Goal: Task Accomplishment & Management: Use online tool/utility

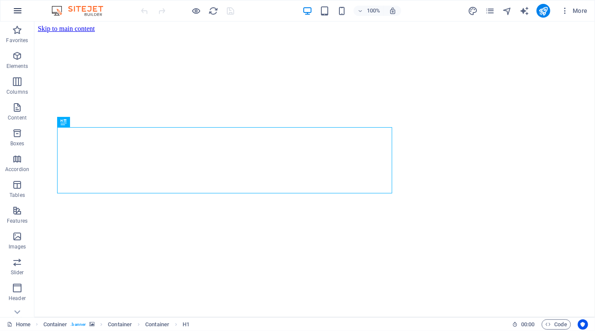
click at [10, 10] on button "button" at bounding box center [17, 10] width 21 height 21
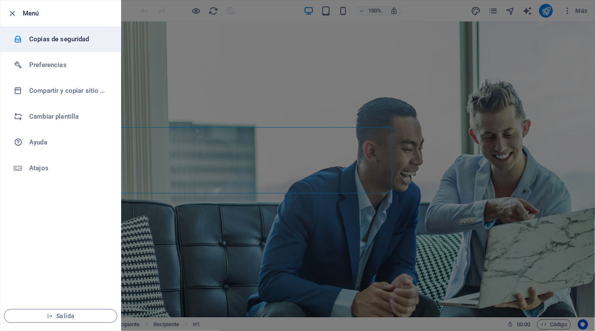
click at [73, 35] on font "Copias de seguridad" at bounding box center [59, 39] width 60 height 8
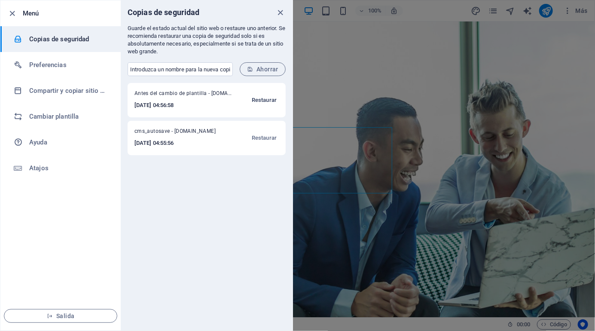
click at [263, 101] on font "Restaurar" at bounding box center [264, 100] width 25 height 6
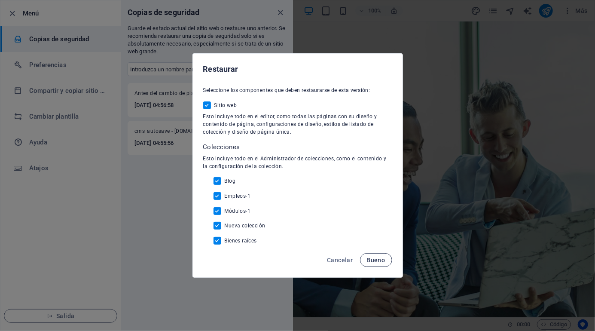
click at [379, 255] on button "Bueno" at bounding box center [376, 260] width 32 height 14
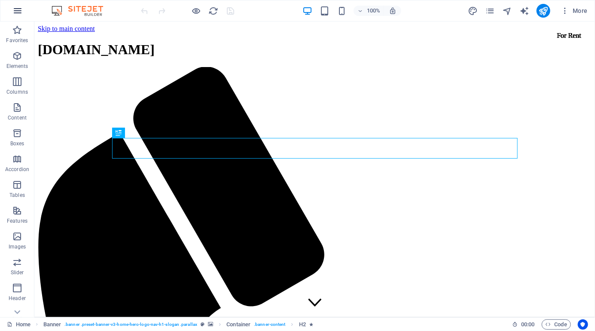
click at [15, 8] on icon "button" at bounding box center [17, 11] width 10 height 10
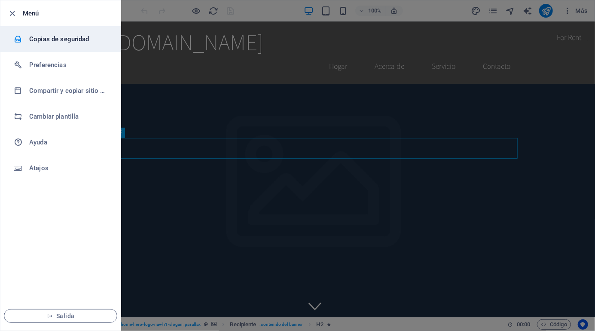
click at [45, 42] on font "Copias de seguridad" at bounding box center [59, 39] width 60 height 8
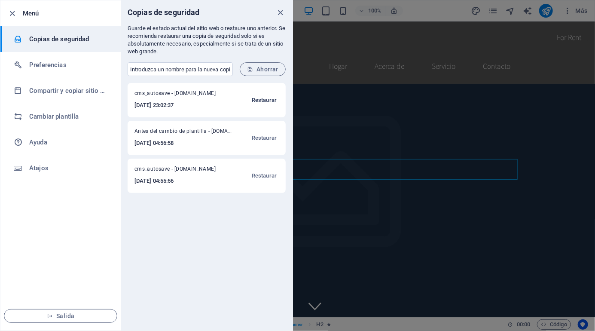
click at [254, 96] on font "Restaurar" at bounding box center [264, 100] width 25 height 10
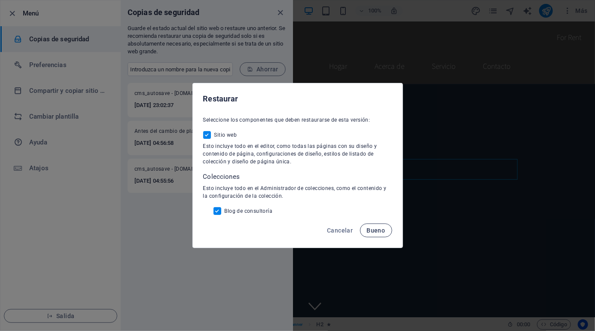
click at [377, 231] on font "Bueno" at bounding box center [376, 230] width 18 height 7
checkbox input "false"
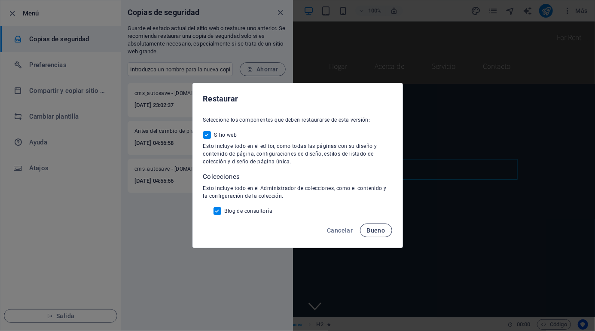
checkbox input "false"
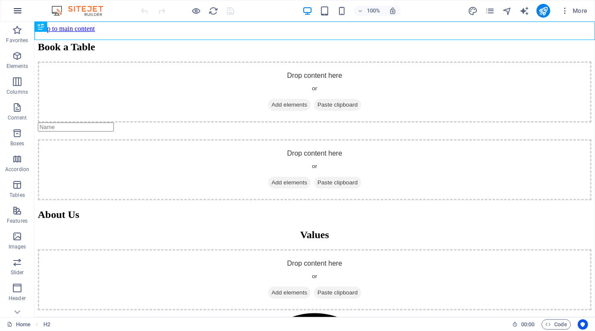
click at [18, 4] on button "button" at bounding box center [17, 10] width 21 height 21
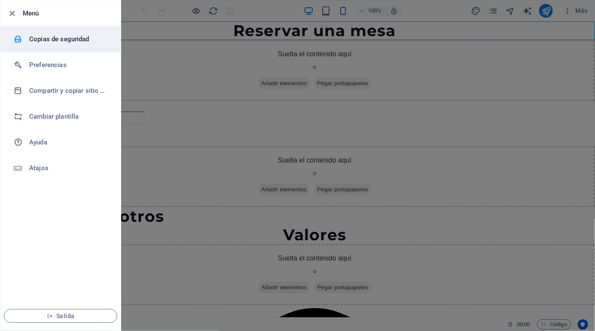
click at [46, 32] on li "Copias de seguridad" at bounding box center [60, 39] width 120 height 26
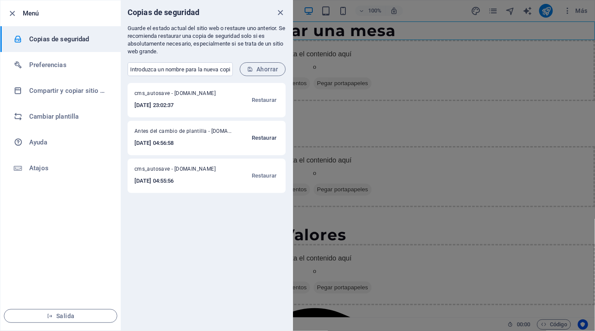
click at [261, 134] on font "Restaurar" at bounding box center [264, 137] width 25 height 6
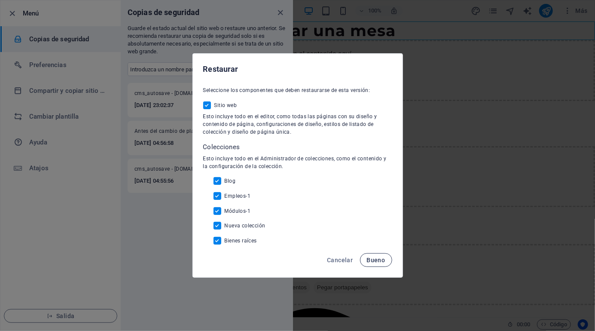
click at [381, 254] on button "Bueno" at bounding box center [376, 260] width 32 height 14
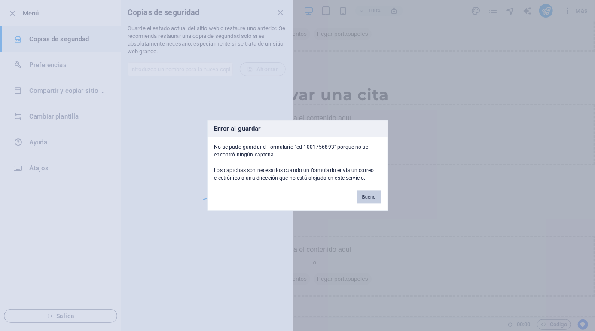
click at [362, 197] on button "Bueno" at bounding box center [369, 197] width 24 height 13
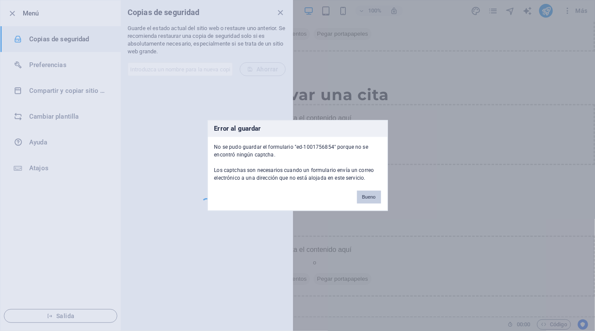
click at [373, 193] on button "Bueno" at bounding box center [369, 197] width 24 height 13
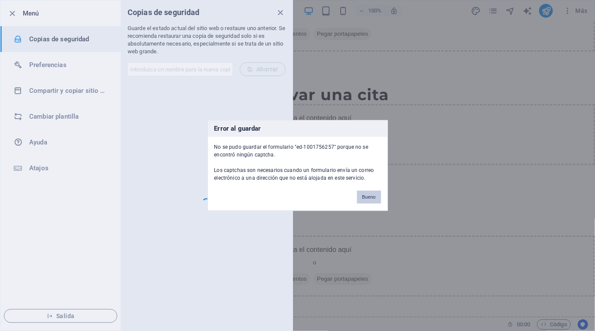
click at [369, 199] on font "Bueno" at bounding box center [369, 197] width 14 height 5
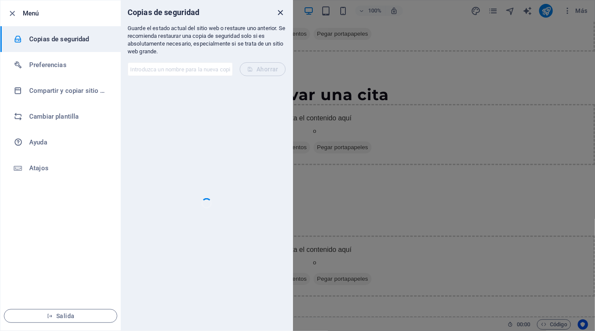
click at [276, 9] on icon "cerca" at bounding box center [281, 13] width 10 height 10
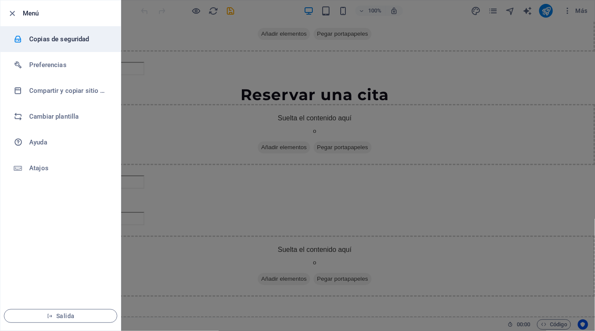
click at [46, 40] on font "Copias de seguridad" at bounding box center [59, 39] width 60 height 8
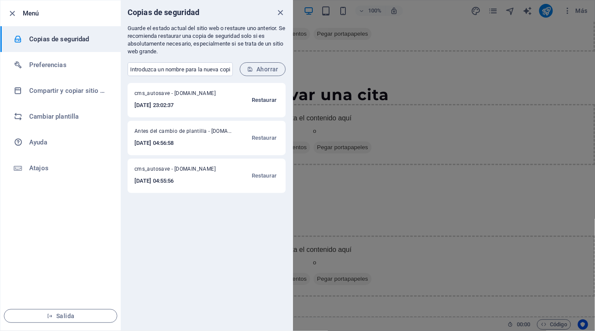
click at [257, 97] on font "Restaurar" at bounding box center [264, 100] width 25 height 6
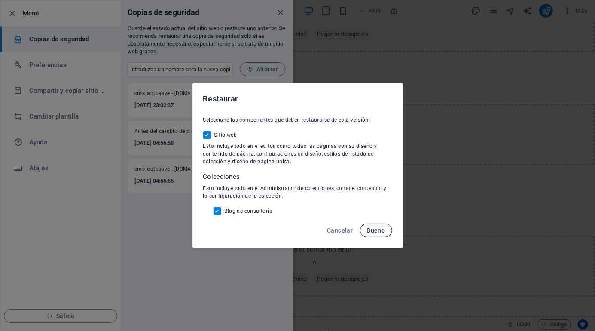
click at [382, 228] on font "Bueno" at bounding box center [376, 230] width 18 height 7
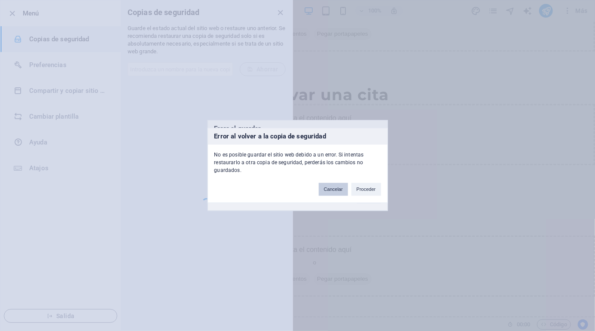
click at [324, 189] on button "Cancelar" at bounding box center [333, 189] width 29 height 13
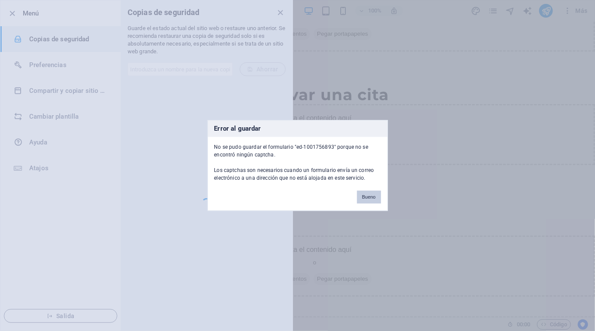
click at [369, 196] on font "Bueno" at bounding box center [369, 197] width 14 height 5
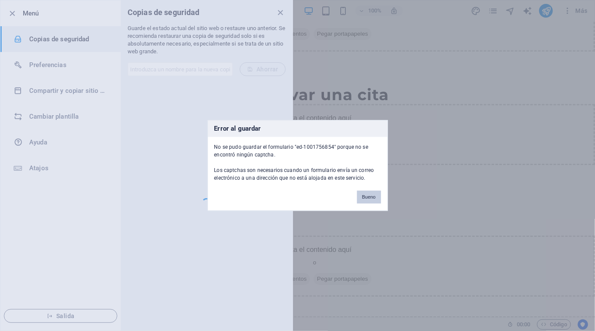
click at [367, 199] on font "Bueno" at bounding box center [369, 197] width 14 height 5
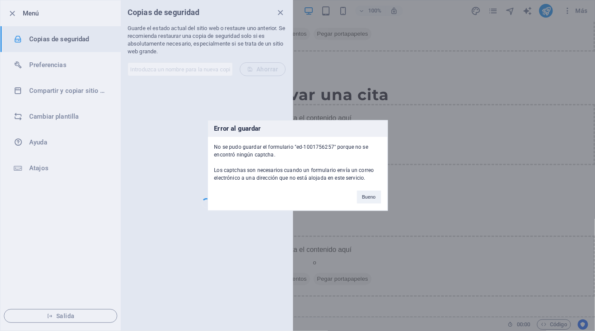
click at [283, 16] on div "Error al guardar No se pudo guardar el formulario "ed-1001756257" porque no se …" at bounding box center [297, 165] width 595 height 331
click at [275, 11] on div "Error al guardar No se pudo guardar el formulario "ed-1001756257" porque no se …" at bounding box center [297, 165] width 595 height 331
click at [373, 199] on button "Bueno" at bounding box center [369, 197] width 24 height 13
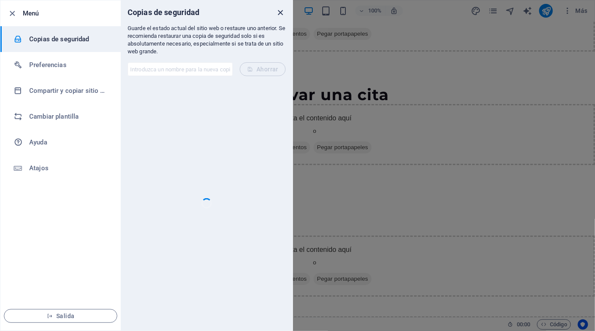
click at [276, 12] on icon "cerca" at bounding box center [281, 13] width 10 height 10
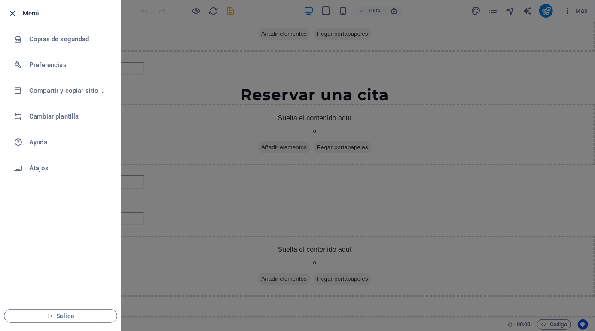
click at [16, 12] on icon "button" at bounding box center [13, 14] width 10 height 10
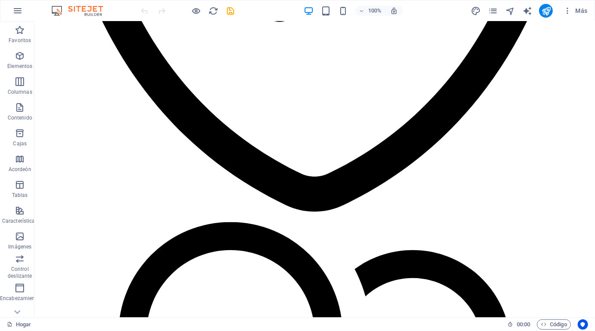
scroll to position [0, 0]
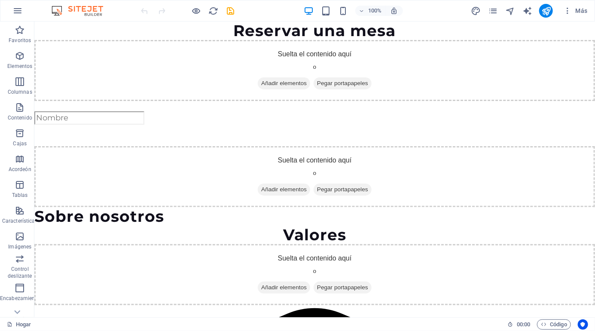
click at [481, 61] on div "Suelta el contenido aquí o Añadir elementos Pegar portapapeles" at bounding box center [314, 70] width 561 height 61
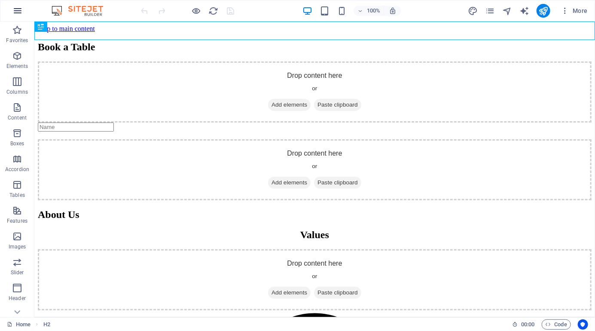
click at [19, 9] on icon "button" at bounding box center [17, 11] width 10 height 10
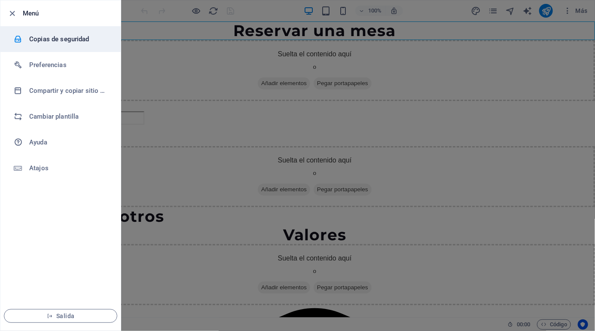
click at [39, 37] on font "Copias de seguridad" at bounding box center [59, 39] width 60 height 8
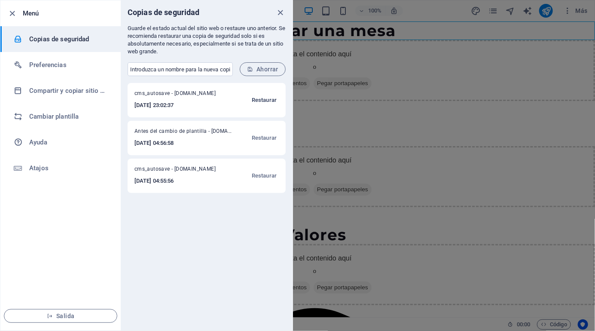
click at [263, 101] on font "Restaurar" at bounding box center [264, 100] width 25 height 6
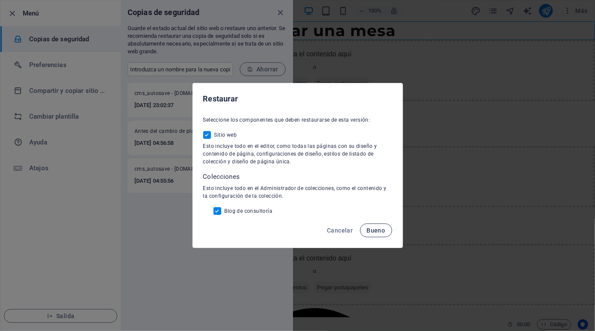
click at [370, 228] on font "Bueno" at bounding box center [376, 230] width 18 height 7
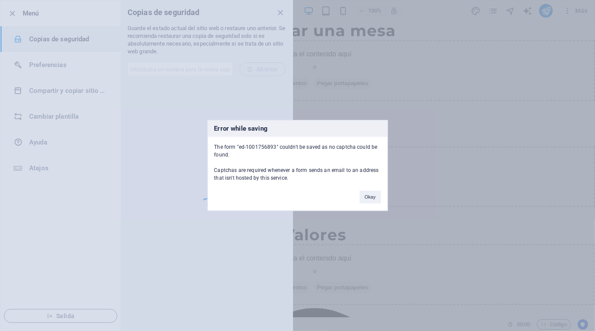
scroll to position [11438, 0]
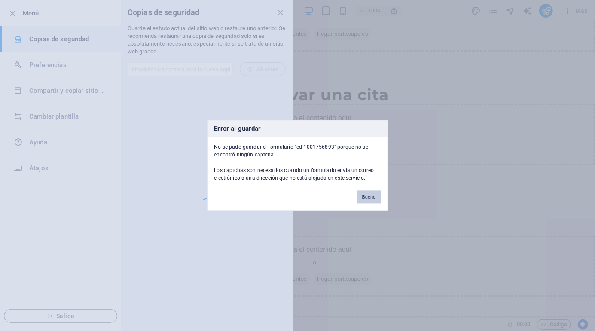
click at [367, 195] on font "Bueno" at bounding box center [369, 197] width 14 height 5
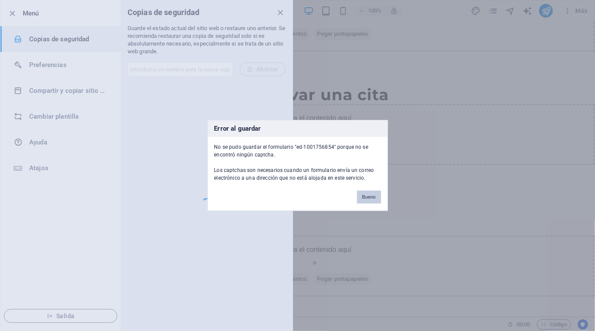
click at [367, 195] on font "Bueno" at bounding box center [369, 197] width 14 height 5
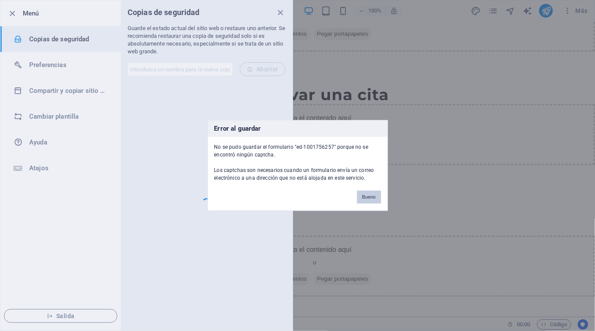
click at [372, 192] on button "Bueno" at bounding box center [369, 197] width 24 height 13
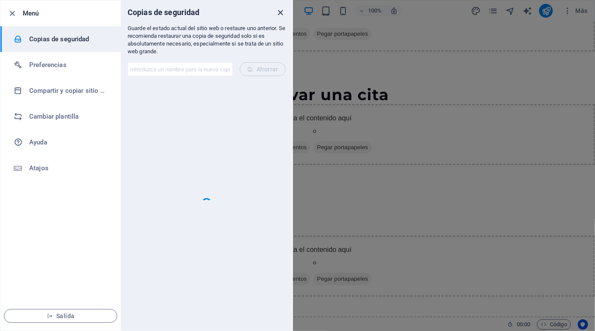
click at [281, 9] on icon "cerca" at bounding box center [281, 13] width 10 height 10
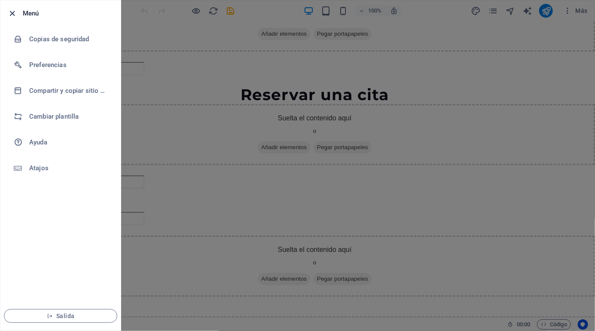
click at [12, 15] on icon "button" at bounding box center [13, 14] width 10 height 10
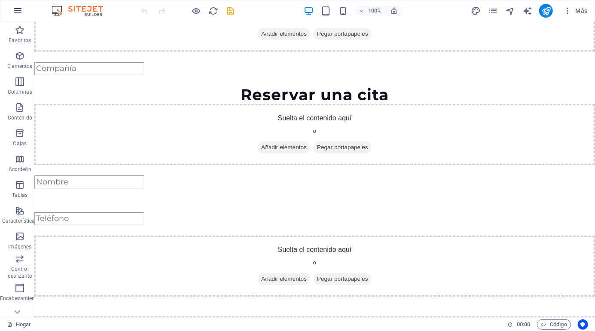
click at [20, 11] on icon "button" at bounding box center [17, 11] width 10 height 10
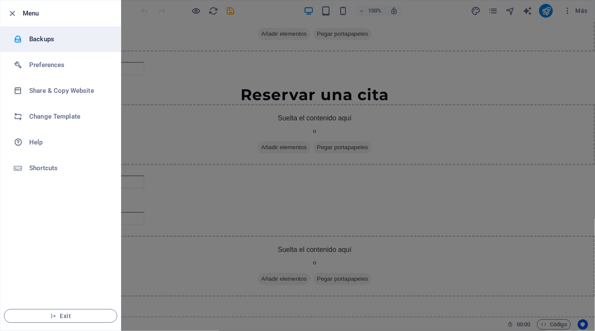
click at [39, 42] on h6 "Backups" at bounding box center [68, 39] width 79 height 10
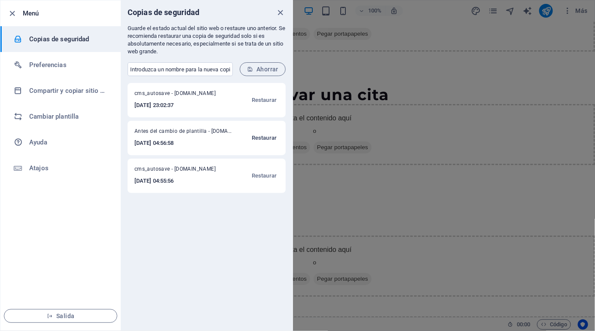
click at [266, 137] on font "Restaurar" at bounding box center [264, 137] width 25 height 6
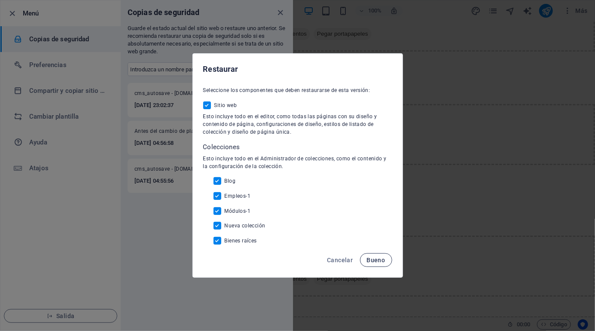
click at [377, 263] on font "Bueno" at bounding box center [376, 260] width 18 height 7
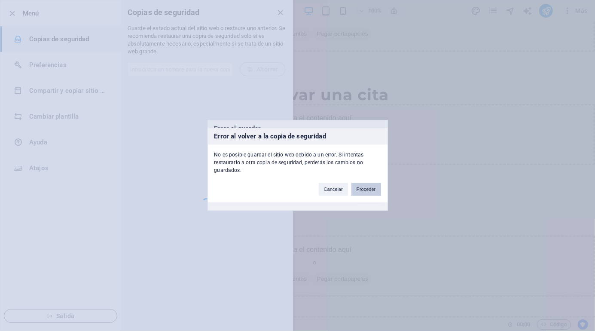
click at [361, 188] on font "Proceder" at bounding box center [366, 189] width 19 height 5
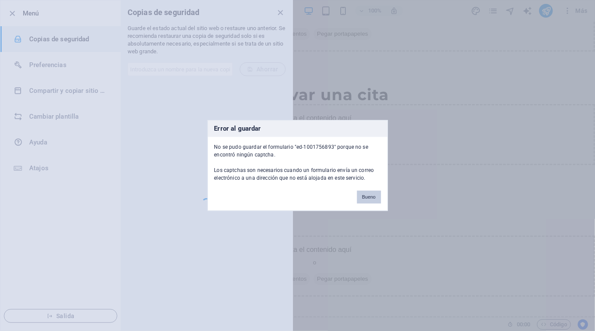
click at [364, 196] on font "Bueno" at bounding box center [369, 197] width 14 height 5
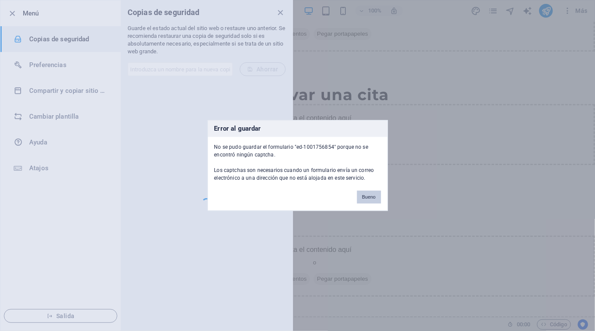
click at [364, 196] on font "Bueno" at bounding box center [369, 197] width 14 height 5
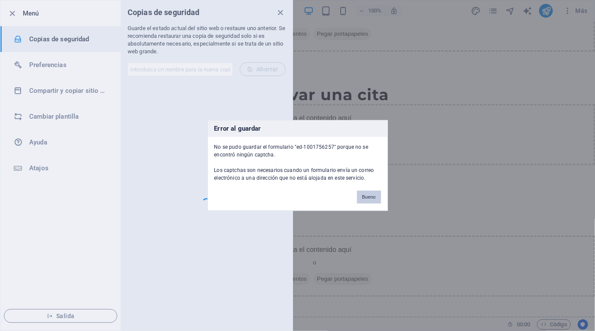
click at [364, 196] on font "Bueno" at bounding box center [369, 197] width 14 height 5
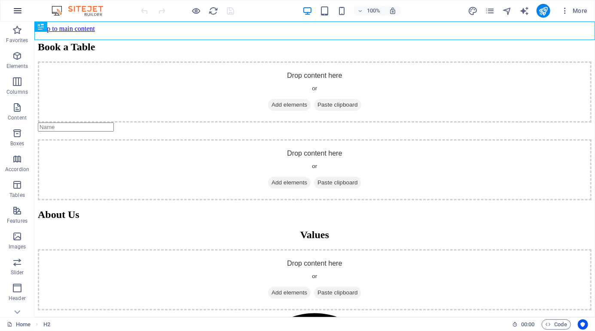
click at [15, 13] on icon "button" at bounding box center [17, 11] width 10 height 10
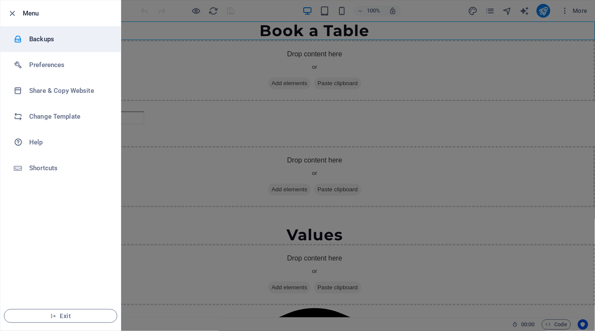
click at [38, 37] on h6 "Backups" at bounding box center [68, 39] width 79 height 10
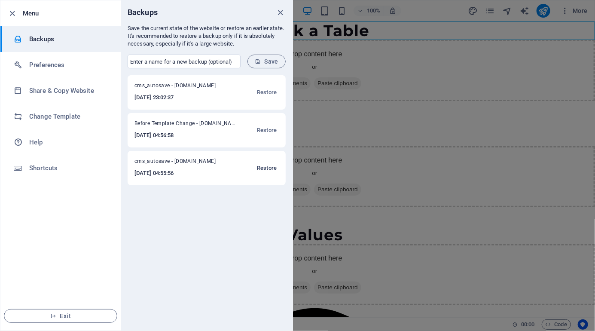
click at [269, 162] on button "Restore" at bounding box center [267, 168] width 24 height 21
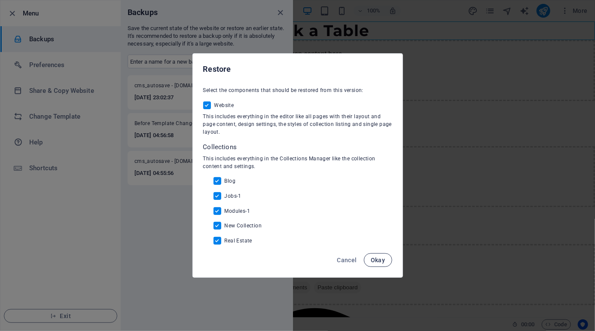
click at [377, 260] on span "Okay" at bounding box center [378, 260] width 15 height 7
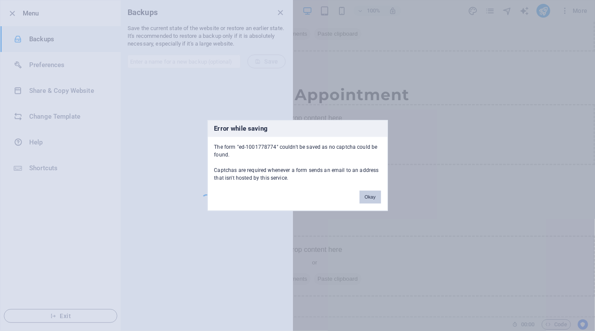
click at [366, 201] on button "Okay" at bounding box center [370, 197] width 21 height 13
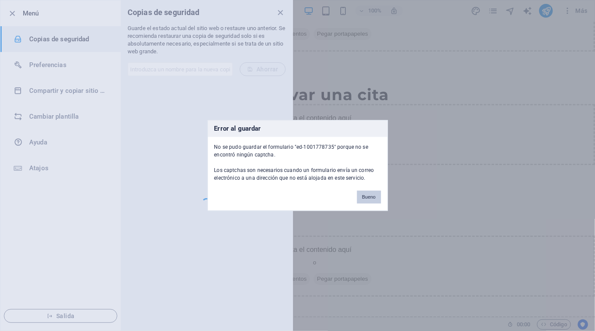
click at [367, 195] on font "Bueno" at bounding box center [369, 197] width 14 height 5
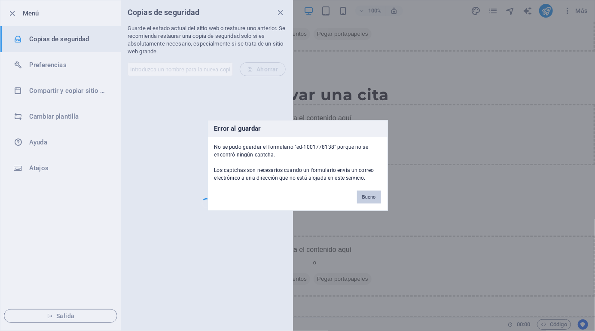
click at [368, 197] on font "Bueno" at bounding box center [369, 197] width 14 height 5
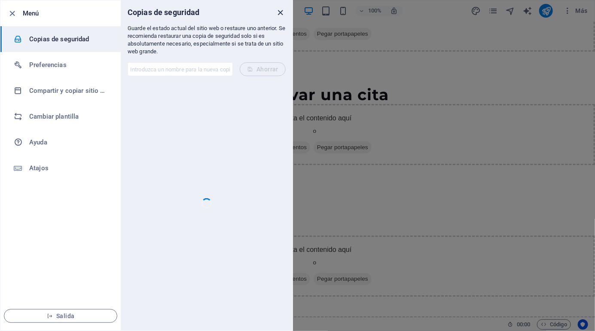
click at [279, 8] on icon "cerca" at bounding box center [281, 13] width 10 height 10
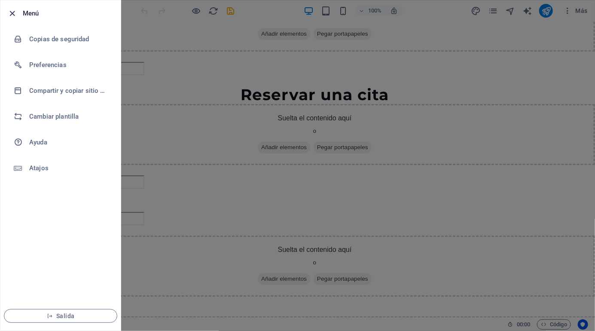
click at [11, 9] on icon "button" at bounding box center [13, 14] width 10 height 10
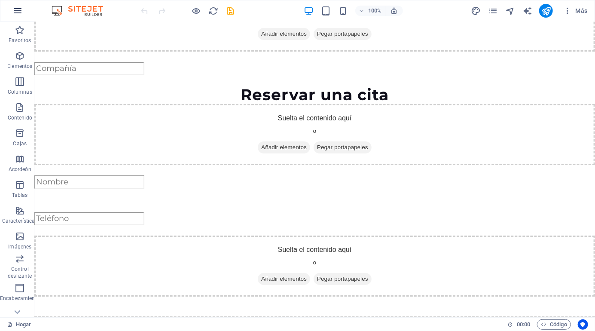
click at [14, 10] on icon "button" at bounding box center [17, 11] width 10 height 10
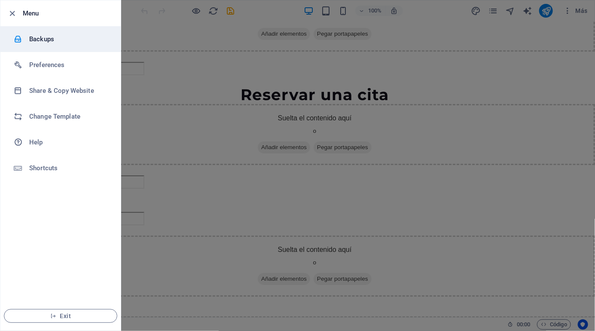
click at [40, 37] on h6 "Backups" at bounding box center [68, 39] width 79 height 10
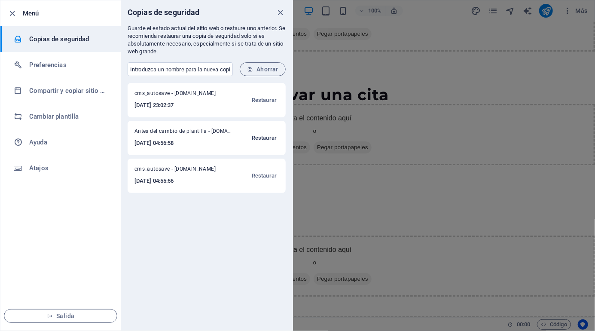
click at [264, 138] on font "Restaurar" at bounding box center [264, 137] width 25 height 6
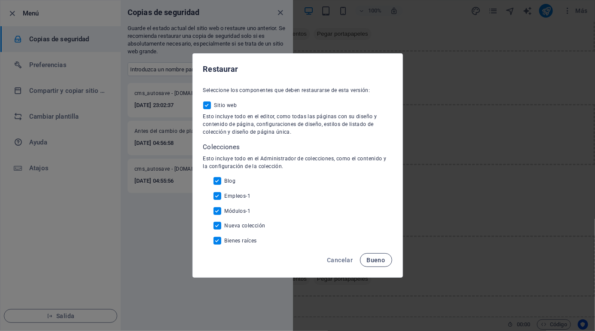
click at [382, 261] on font "Bueno" at bounding box center [376, 260] width 18 height 7
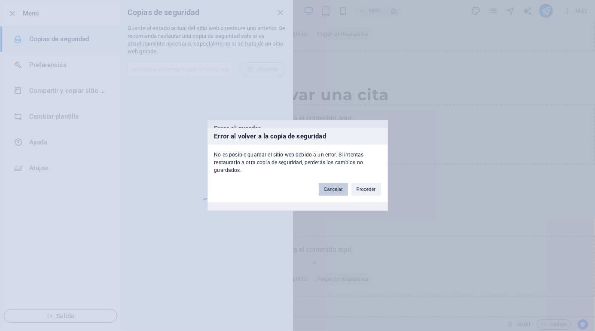
click at [332, 192] on font "Cancelar" at bounding box center [333, 189] width 19 height 5
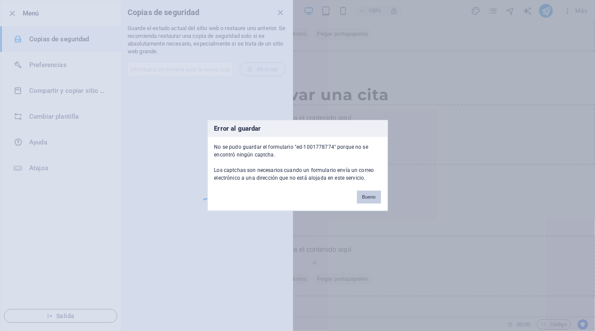
click at [363, 196] on font "Bueno" at bounding box center [369, 197] width 14 height 5
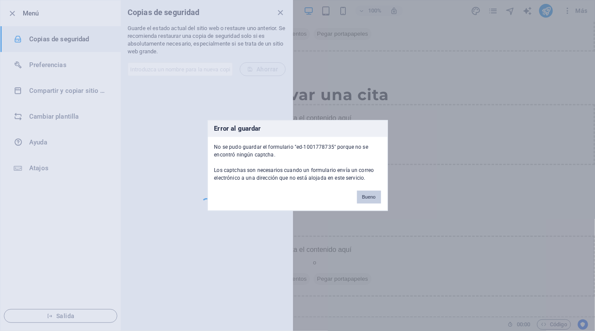
click at [371, 197] on font "Bueno" at bounding box center [369, 197] width 14 height 5
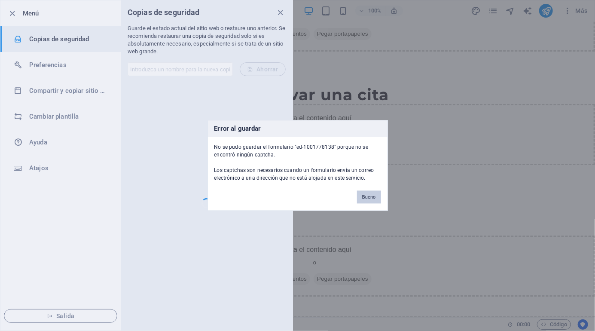
click at [368, 195] on font "Bueno" at bounding box center [369, 197] width 14 height 5
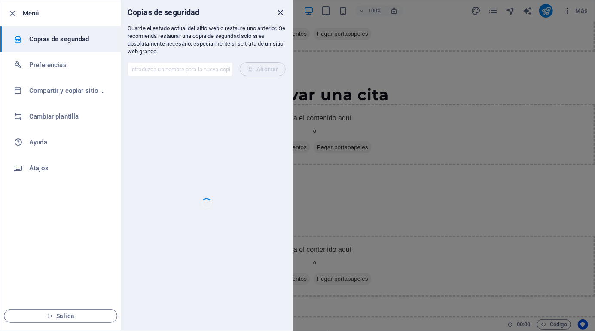
click at [280, 13] on icon "cerca" at bounding box center [281, 13] width 10 height 10
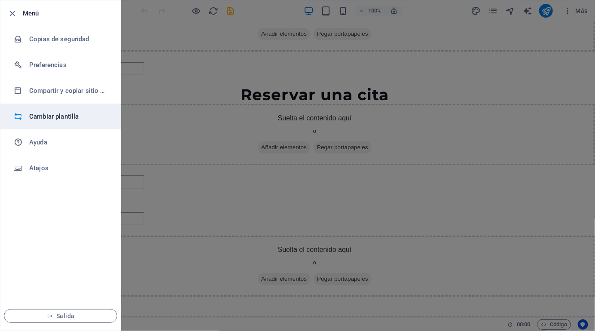
click at [93, 116] on h6 "Cambiar plantilla" at bounding box center [68, 116] width 79 height 10
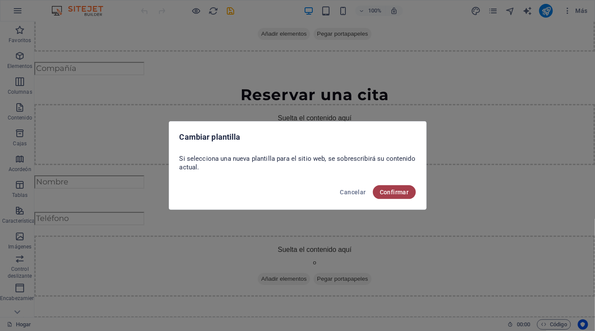
click at [399, 190] on font "Confirmar" at bounding box center [394, 192] width 29 height 7
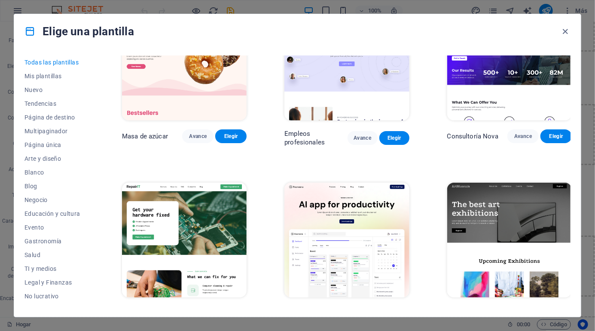
scroll to position [52, 0]
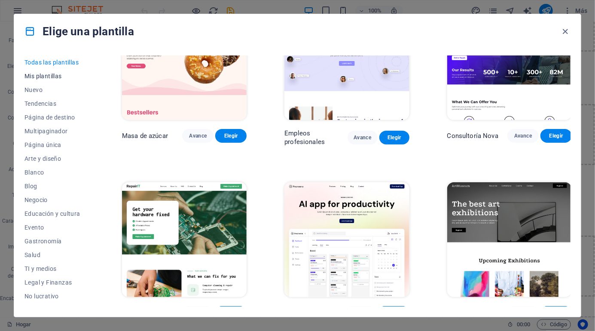
click at [49, 77] on font "Mis plantillas" at bounding box center [42, 76] width 37 height 7
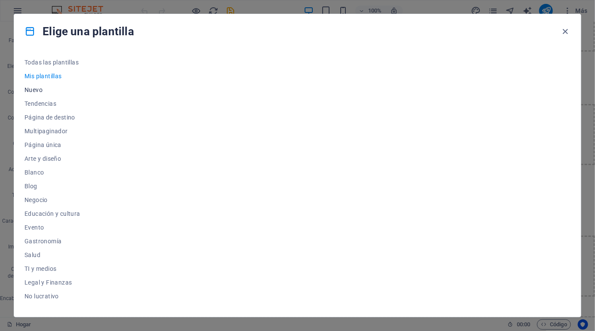
click at [54, 92] on span "Nuevo" at bounding box center [54, 89] width 60 height 7
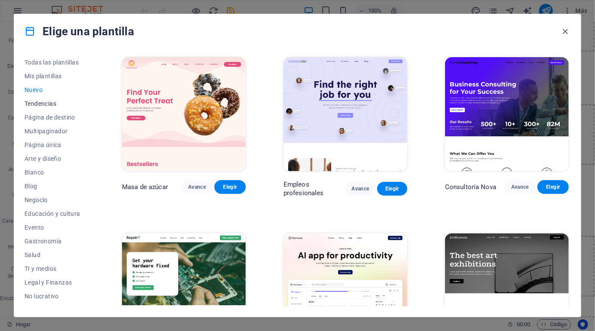
click at [53, 104] on font "Tendencias" at bounding box center [40, 103] width 32 height 7
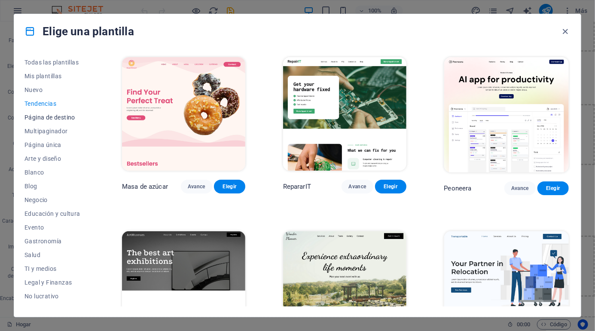
click at [53, 114] on font "Página de destino" at bounding box center [49, 117] width 51 height 7
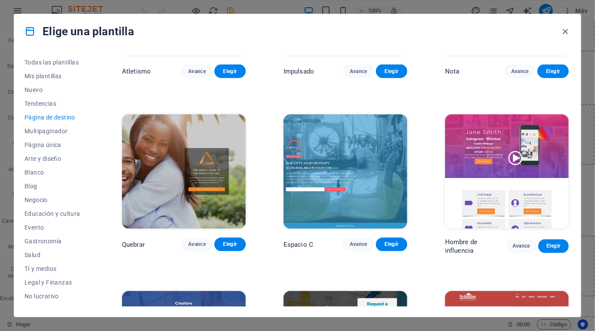
scroll to position [635, 0]
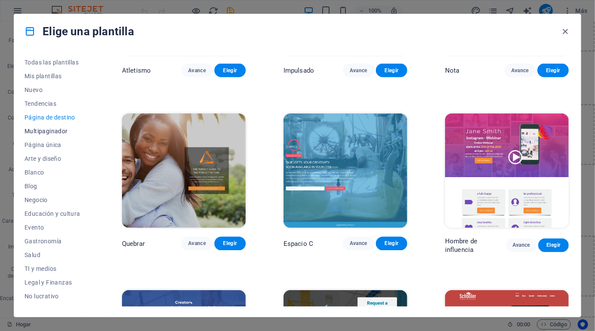
click at [44, 131] on font "Multipaginador" at bounding box center [45, 131] width 43 height 7
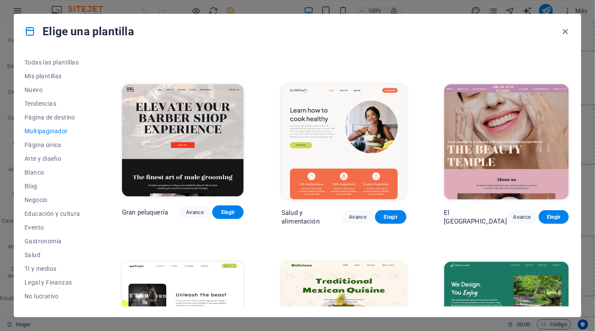
scroll to position [499, 0]
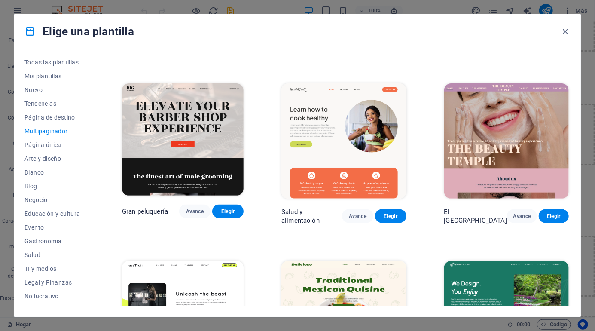
click at [40, 128] on font "Multipaginador" at bounding box center [45, 131] width 43 height 7
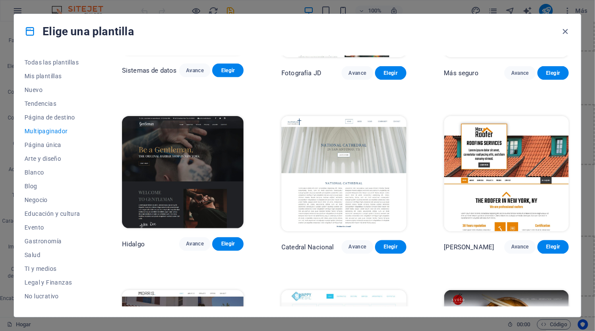
scroll to position [2043, 0]
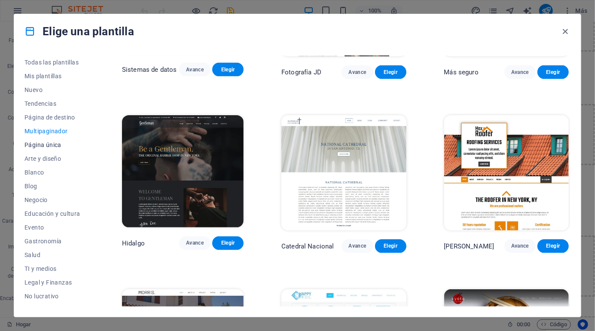
click at [49, 140] on button "Página única" at bounding box center [54, 145] width 60 height 14
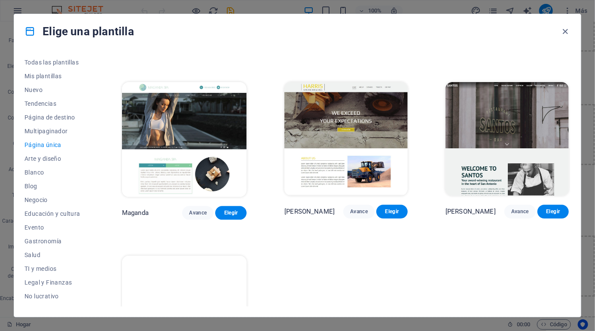
scroll to position [3862, 0]
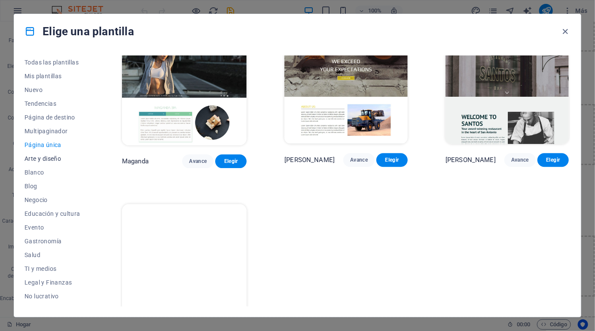
click at [55, 154] on button "Arte y diseño" at bounding box center [54, 159] width 60 height 14
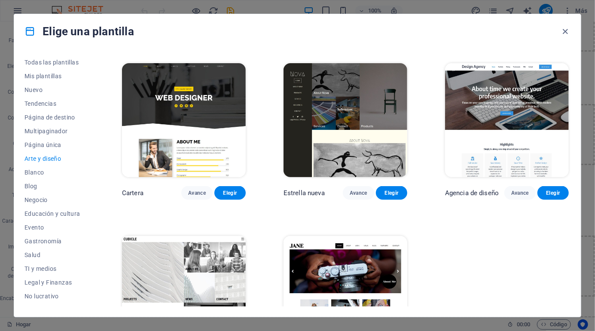
scroll to position [575, 0]
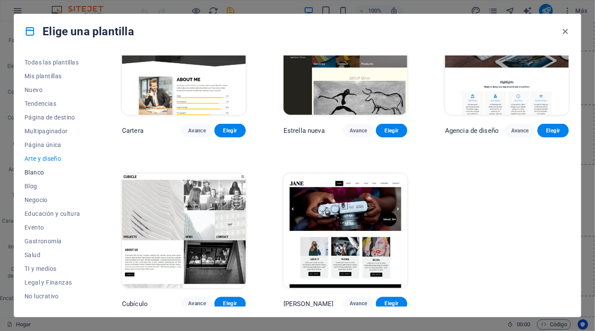
click at [37, 173] on font "Blanco" at bounding box center [33, 172] width 19 height 7
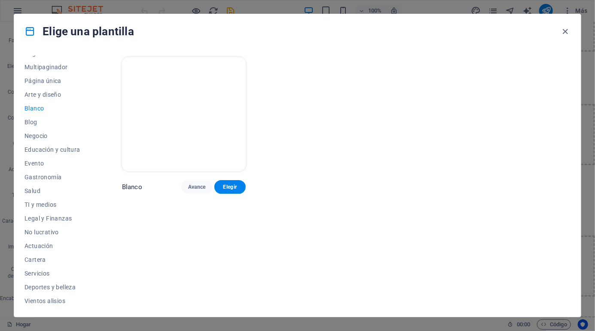
scroll to position [68, 0]
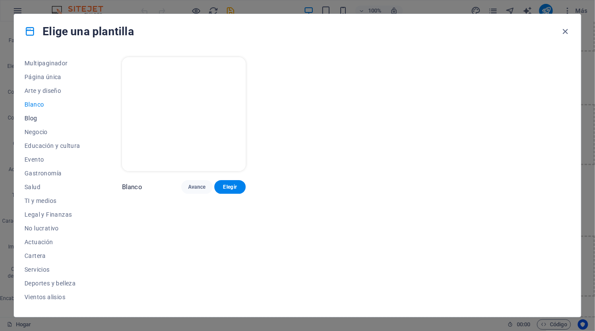
click at [27, 116] on font "Blog" at bounding box center [30, 118] width 13 height 7
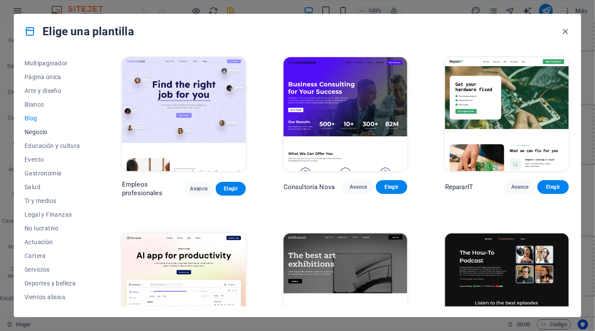
click at [31, 131] on font "Negocio" at bounding box center [35, 131] width 23 height 7
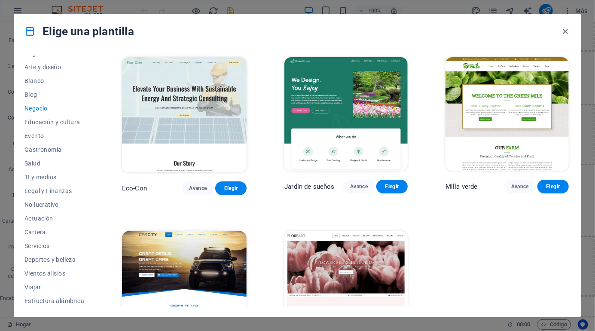
scroll to position [93, 0]
click at [30, 233] on font "Cartera" at bounding box center [34, 230] width 21 height 7
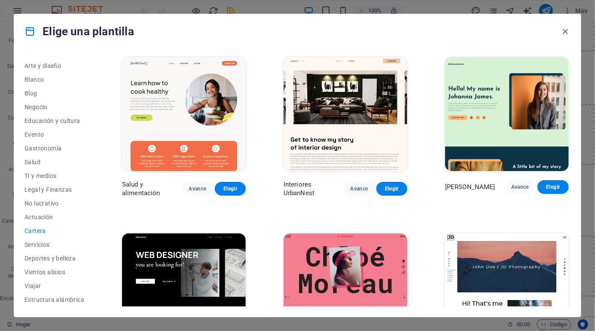
click at [26, 224] on button "Cartera" at bounding box center [54, 231] width 60 height 14
click at [31, 217] on font "Actuación" at bounding box center [38, 217] width 29 height 7
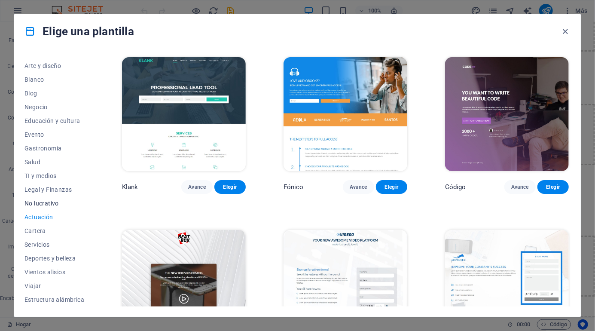
click at [31, 197] on button "No lucrativo" at bounding box center [54, 203] width 60 height 14
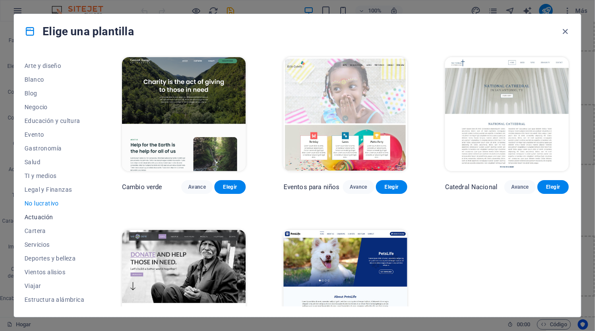
click at [37, 215] on font "Actuación" at bounding box center [38, 217] width 29 height 7
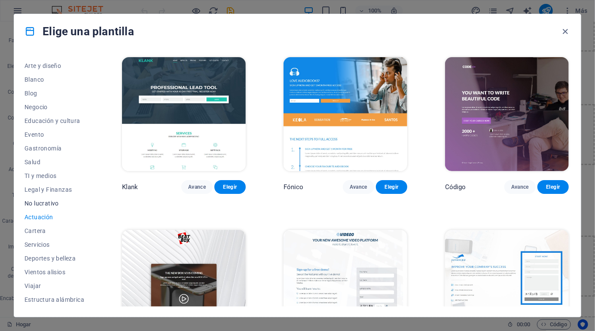
click at [32, 206] on font "No lucrativo" at bounding box center [41, 203] width 34 height 7
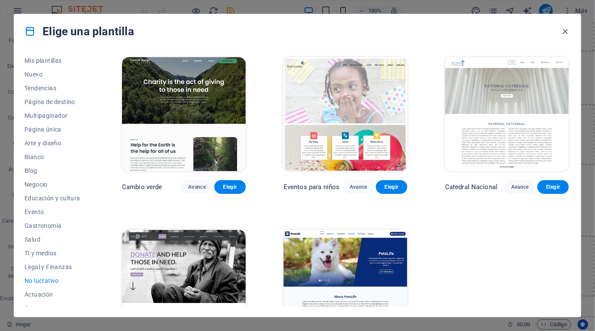
scroll to position [0, 0]
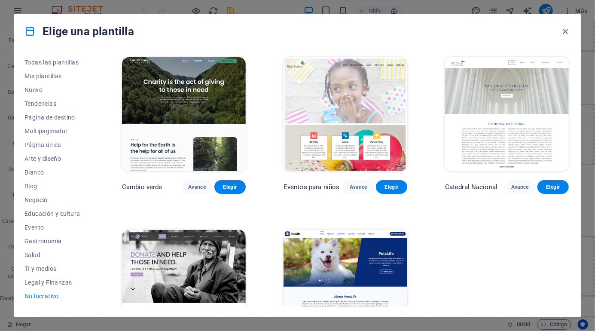
click at [44, 201] on font "Negocio" at bounding box center [35, 199] width 23 height 7
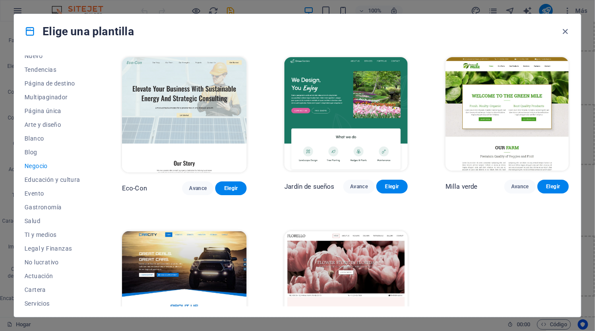
scroll to position [35, 0]
click at [231, 182] on button "Elegir" at bounding box center [230, 188] width 31 height 14
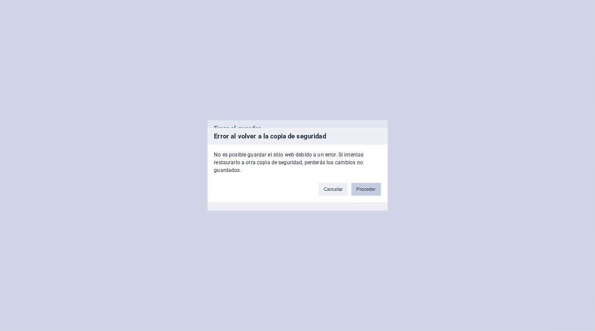
click at [362, 183] on button "Proceder" at bounding box center [366, 189] width 30 height 13
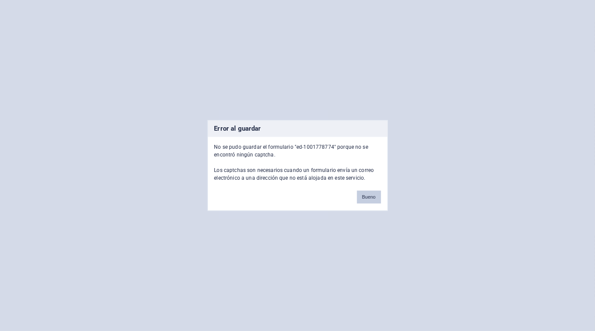
click at [366, 196] on font "Bueno" at bounding box center [369, 197] width 14 height 5
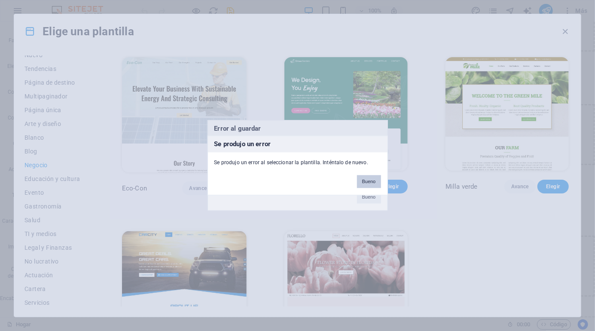
click at [369, 177] on button "Bueno" at bounding box center [369, 181] width 24 height 13
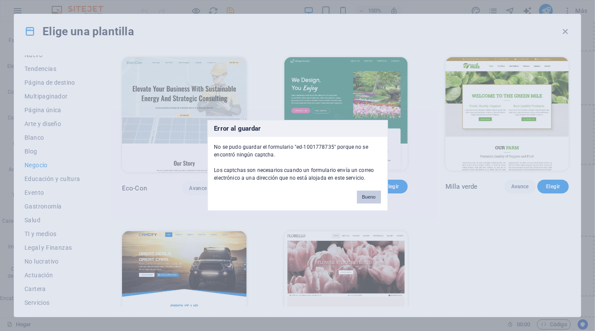
click at [367, 195] on font "Bueno" at bounding box center [369, 197] width 14 height 5
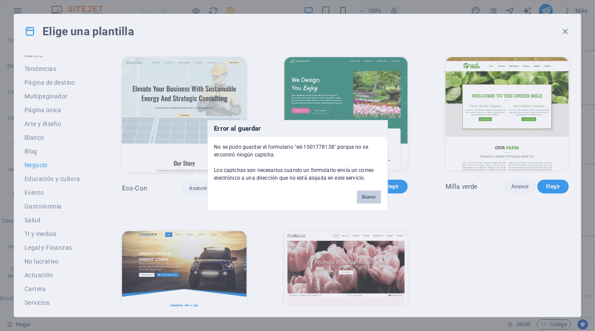
click at [360, 199] on button "Bueno" at bounding box center [369, 197] width 24 height 13
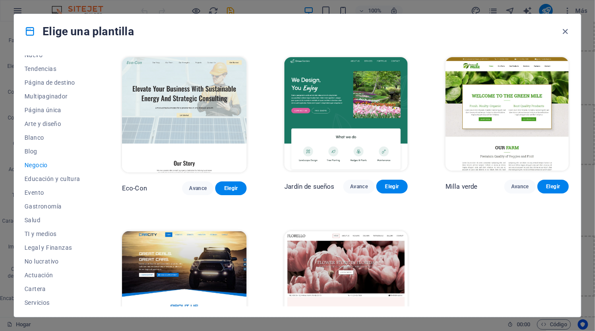
click at [173, 144] on img at bounding box center [184, 114] width 125 height 115
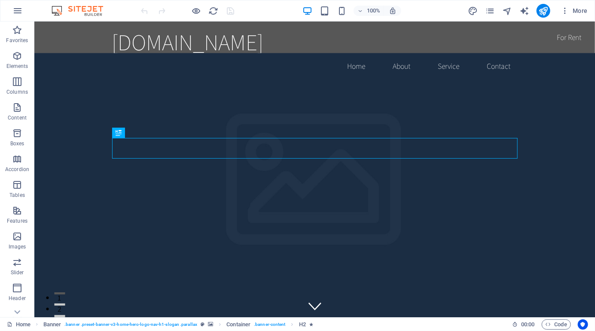
click at [302, 37] on div "[DOMAIN_NAME]" at bounding box center [315, 41] width 406 height 27
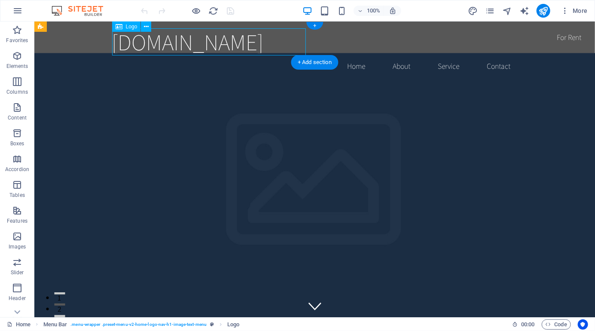
click at [530, 41] on div "[DOMAIN_NAME] Home About Service Contact" at bounding box center [314, 52] width 561 height 62
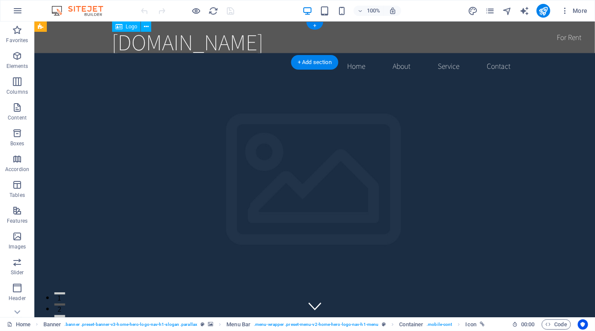
click at [124, 26] on div "Logo" at bounding box center [126, 26] width 29 height 10
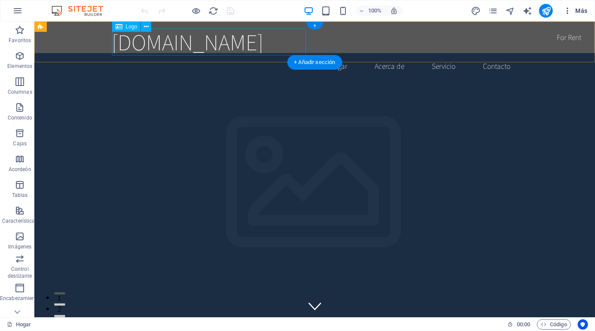
click at [576, 6] on span "Más" at bounding box center [575, 10] width 24 height 9
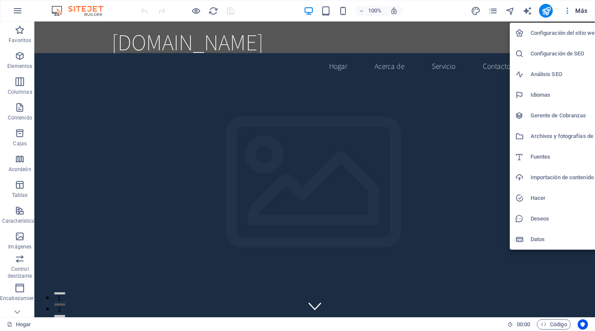
click at [584, 31] on font "Configuración del sitio web" at bounding box center [564, 33] width 67 height 6
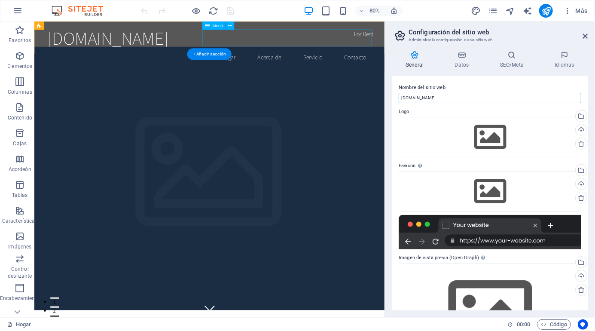
click at [523, 98] on input "[DOMAIN_NAME]" at bounding box center [490, 98] width 183 height 10
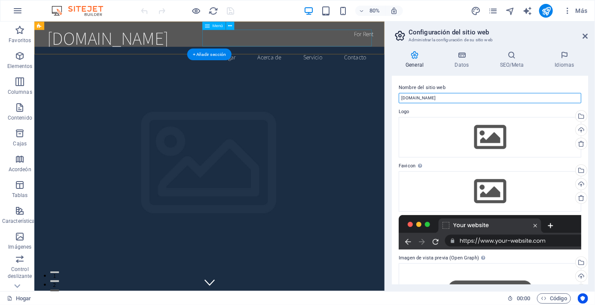
click at [507, 93] on input "[DOMAIN_NAME]" at bounding box center [490, 98] width 183 height 10
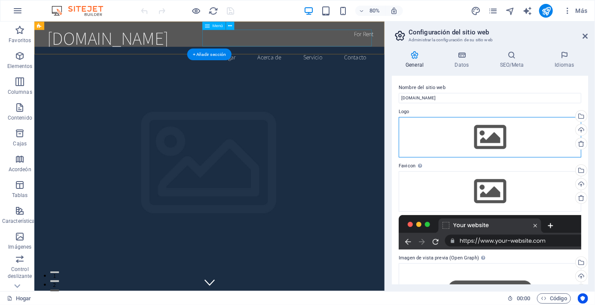
click at [498, 131] on div "Arrastre los archivos aquí, haga clic para elegir archivos o seleccione archivo…" at bounding box center [490, 137] width 183 height 40
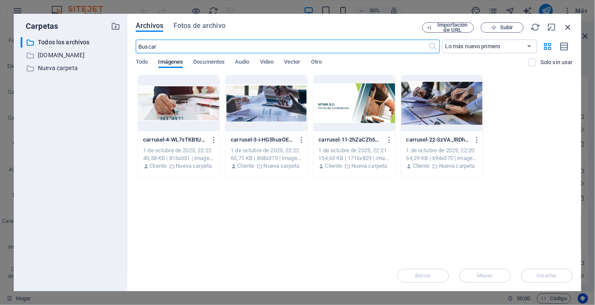
click at [571, 26] on icon "button" at bounding box center [567, 26] width 9 height 9
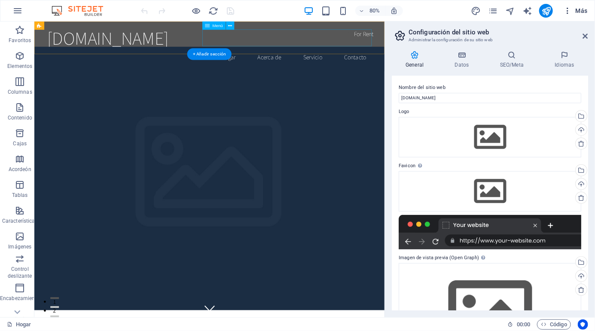
click at [573, 12] on span "Más" at bounding box center [575, 10] width 24 height 9
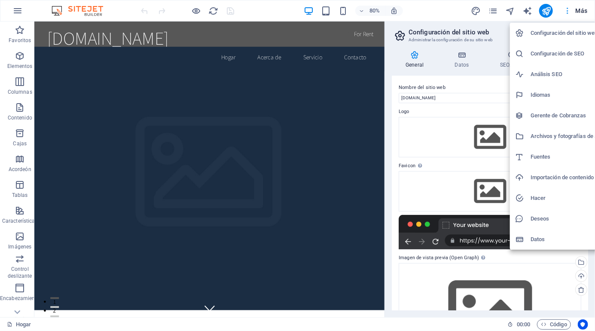
click at [594, 29] on h6 "Configuración del sitio web" at bounding box center [572, 33] width 82 height 10
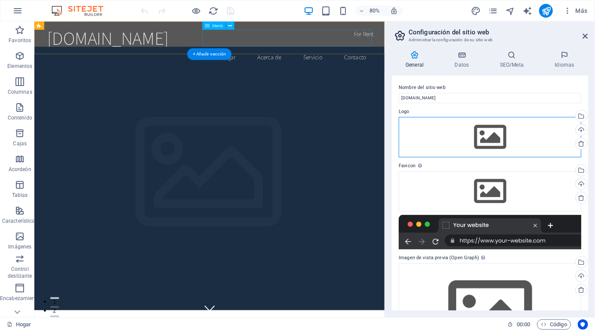
click at [510, 138] on div "Arrastre los archivos aquí, haga clic para elegir archivos o seleccione archivo…" at bounding box center [490, 137] width 183 height 40
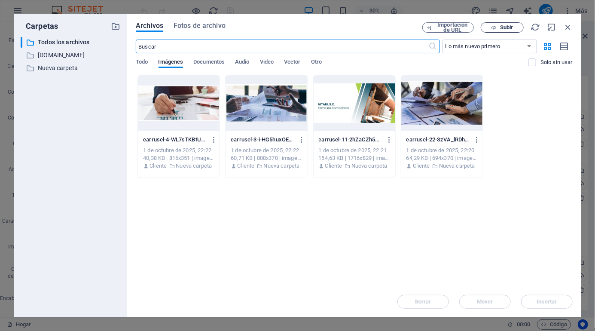
click at [507, 27] on font "Subir" at bounding box center [506, 27] width 13 height 6
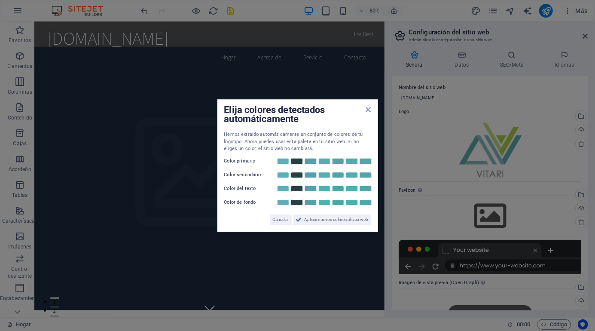
click at [311, 152] on div "Hemos extraído automáticamente un conjunto de colores de tu logotipo. Ahora pue…" at bounding box center [297, 141] width 147 height 21
click at [322, 158] on link at bounding box center [324, 161] width 13 height 7
click at [296, 159] on link at bounding box center [296, 161] width 13 height 7
click at [367, 110] on icon at bounding box center [368, 109] width 5 height 7
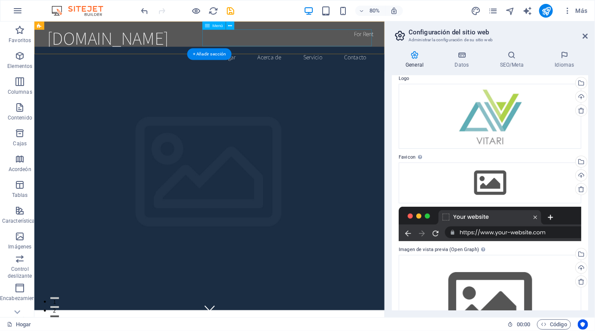
scroll to position [34, 0]
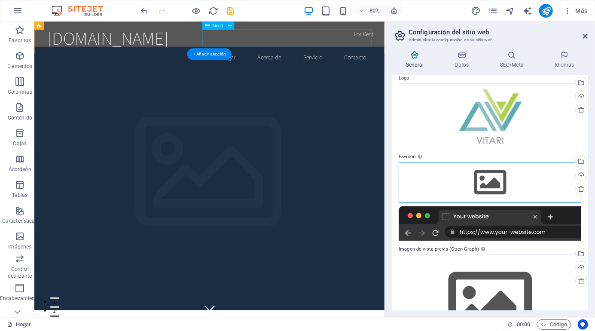
click at [526, 181] on div "Arrastre los archivos aquí, haga clic para elegir archivos o seleccione archivo…" at bounding box center [490, 182] width 183 height 40
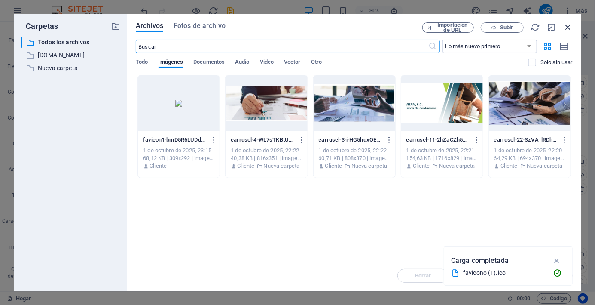
click at [570, 24] on icon "button" at bounding box center [567, 26] width 9 height 9
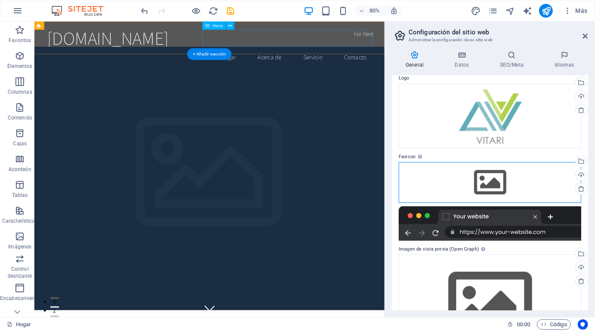
click at [517, 179] on div "Arrastre los archivos aquí, haga clic para elegir archivos o seleccione archivo…" at bounding box center [490, 182] width 183 height 40
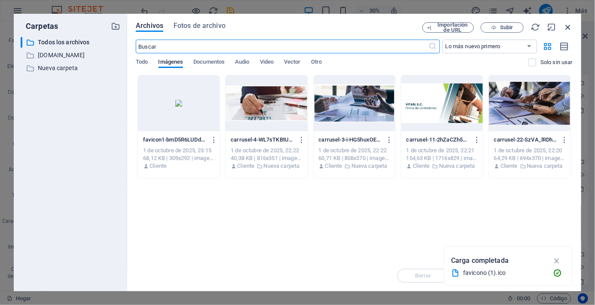
click at [571, 23] on icon "button" at bounding box center [567, 26] width 9 height 9
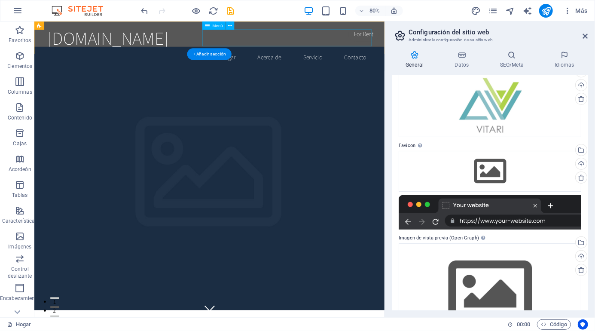
scroll to position [0, 0]
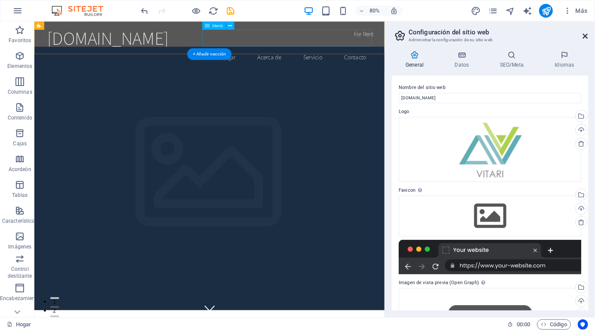
click at [588, 35] on icon at bounding box center [585, 36] width 5 height 7
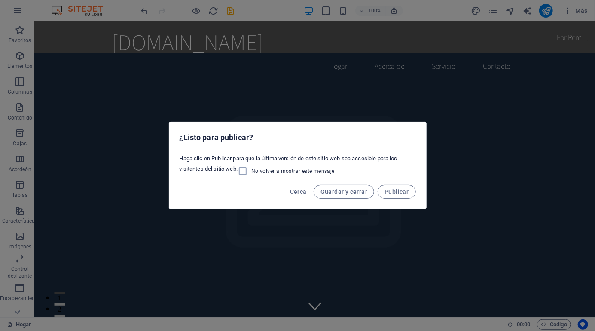
click at [282, 194] on div "Cerca Guardar y cerrar Publicar" at bounding box center [297, 194] width 257 height 29
click at [300, 189] on font "Cerca" at bounding box center [298, 191] width 17 height 7
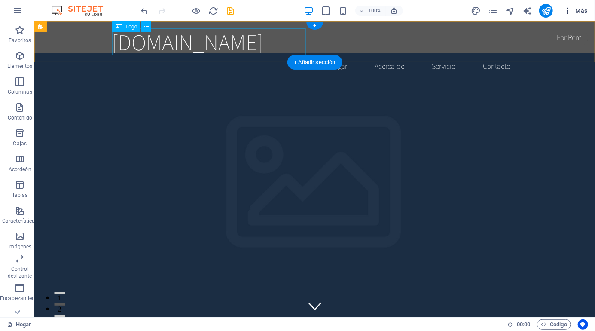
click at [579, 10] on font "Más" at bounding box center [582, 10] width 12 height 7
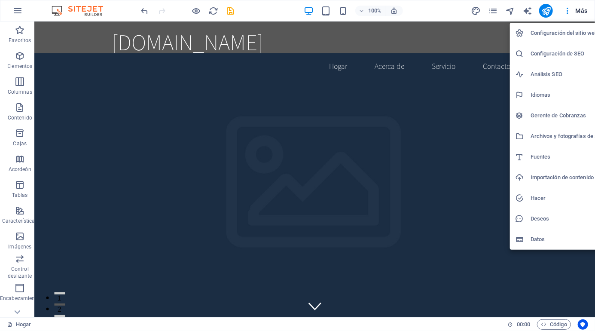
click at [458, 43] on div at bounding box center [297, 165] width 595 height 331
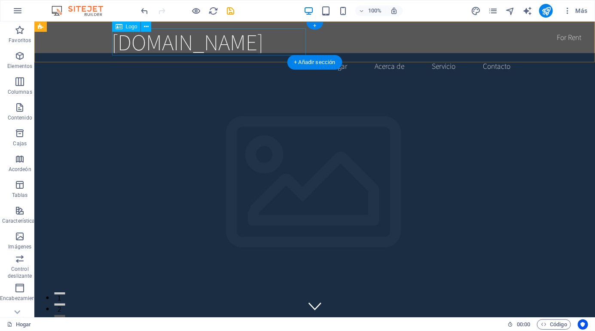
click at [511, 55] on nav "Hogar Acerca de Servicio Contacto" at bounding box center [315, 65] width 406 height 21
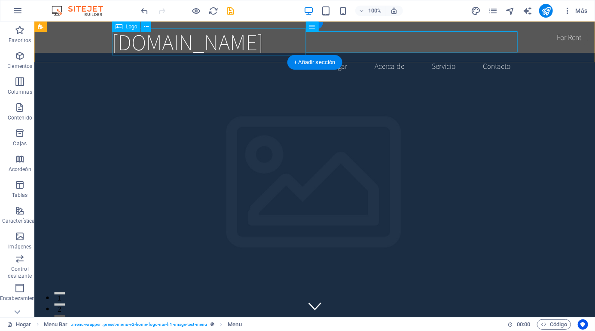
click at [75, 42] on div "consultoresvitari.com Hogar Acerca de Servicio Contacto" at bounding box center [314, 52] width 561 height 62
click at [61, 33] on div "consultoresvitari.com Hogar Acerca de Servicio Contacto" at bounding box center [314, 52] width 561 height 62
click at [36, 26] on div "Barra de menú" at bounding box center [40, 26] width 12 height 10
click at [83, 40] on div "consultoresvitari.com Hogar Acerca de Servicio Contacto" at bounding box center [314, 52] width 561 height 62
click at [313, 59] on font "+ Añadir sección" at bounding box center [314, 62] width 41 height 6
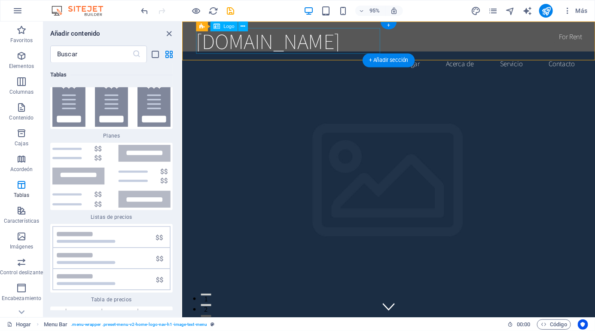
scroll to position [5843, 0]
click at [168, 31] on icon "cerrar panel" at bounding box center [170, 34] width 10 height 10
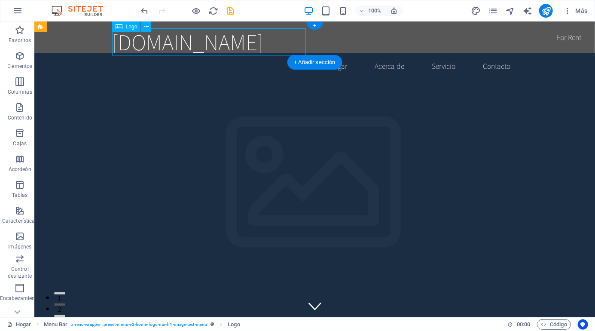
click at [278, 47] on div "[DOMAIN_NAME]" at bounding box center [315, 41] width 406 height 27
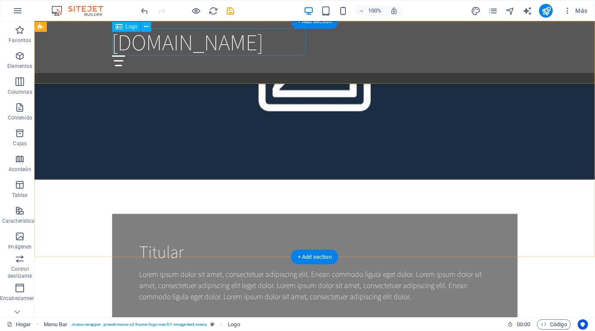
scroll to position [0, 0]
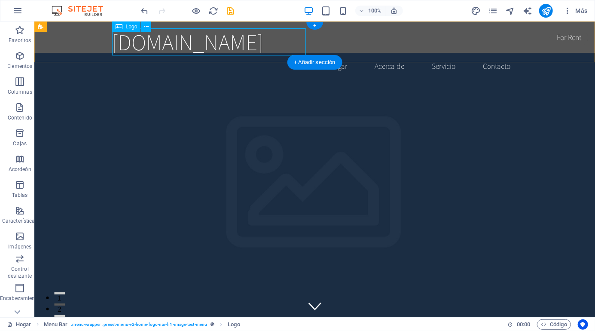
click at [347, 55] on nav "Hogar Acerca de Servicio Contacto" at bounding box center [315, 65] width 406 height 21
click at [514, 11] on icon "navegador" at bounding box center [510, 11] width 10 height 10
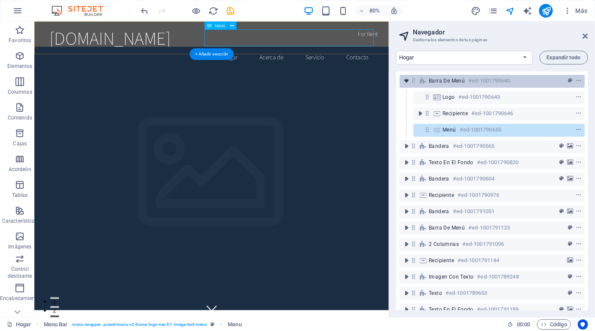
click at [405, 76] on icon "alternar-expandir" at bounding box center [406, 80] width 9 height 9
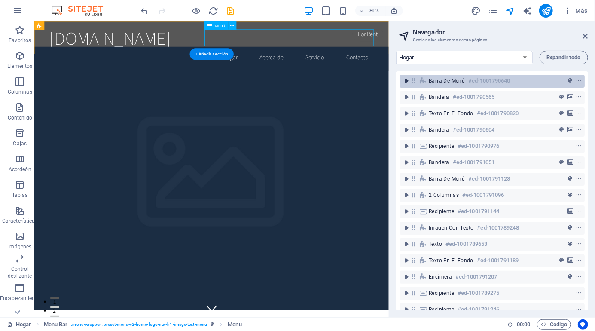
click at [403, 80] on icon "alternar-expandir" at bounding box center [406, 80] width 9 height 9
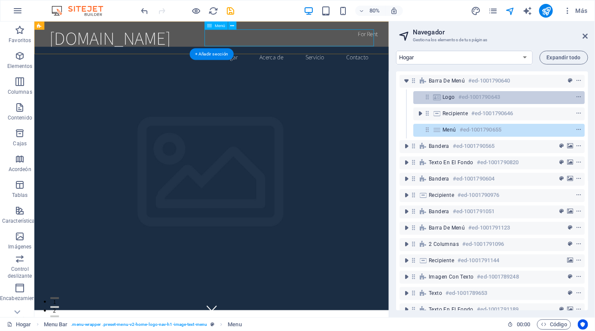
click at [466, 95] on font "#ed-1001790643" at bounding box center [479, 97] width 42 height 6
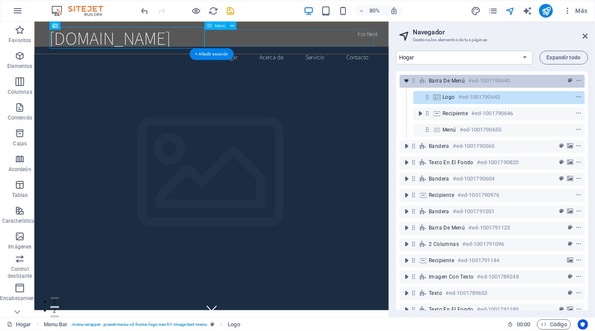
click at [403, 81] on icon "alternar-expandir" at bounding box center [406, 80] width 9 height 9
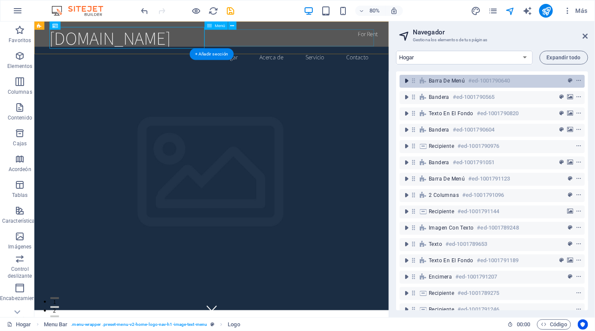
click at [404, 82] on icon "alternar-expandir" at bounding box center [406, 80] width 9 height 9
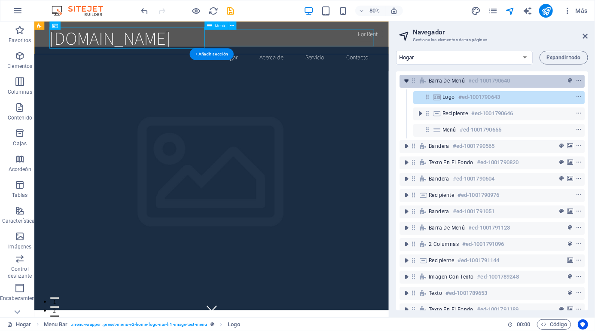
click at [403, 79] on icon "alternar-expandir" at bounding box center [406, 80] width 9 height 9
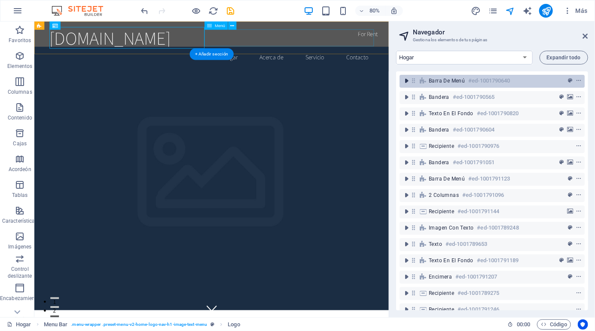
click at [403, 79] on icon "alternar-expandir" at bounding box center [406, 80] width 9 height 9
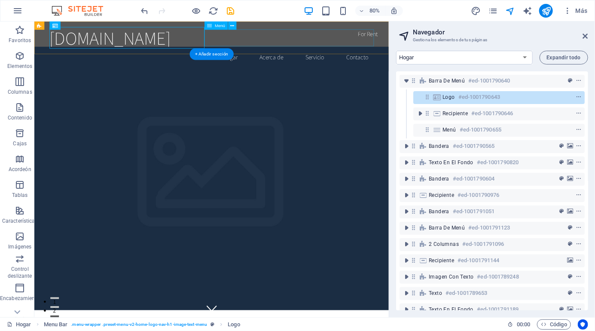
click at [461, 94] on font "#ed-1001790643" at bounding box center [479, 97] width 42 height 6
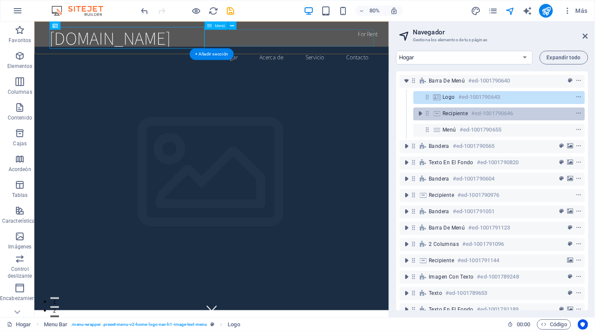
click at [473, 113] on font "#ed-1001790646" at bounding box center [492, 113] width 42 height 6
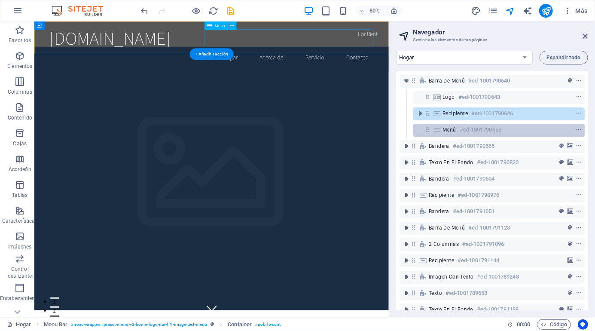
click at [480, 129] on font "#ed-1001790655" at bounding box center [481, 129] width 42 height 6
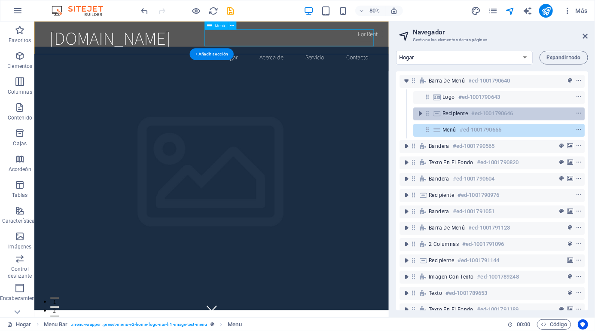
click at [492, 110] on font "#ed-1001790646" at bounding box center [492, 113] width 42 height 6
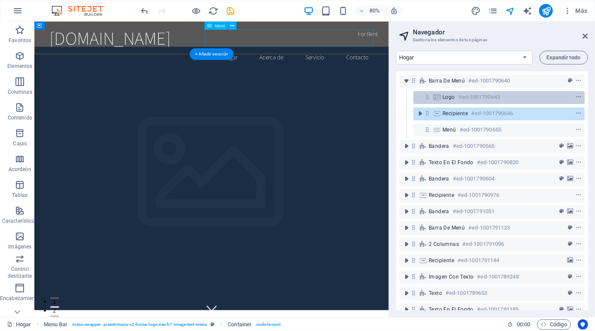
click at [499, 95] on font "#ed-1001790643" at bounding box center [479, 97] width 42 height 6
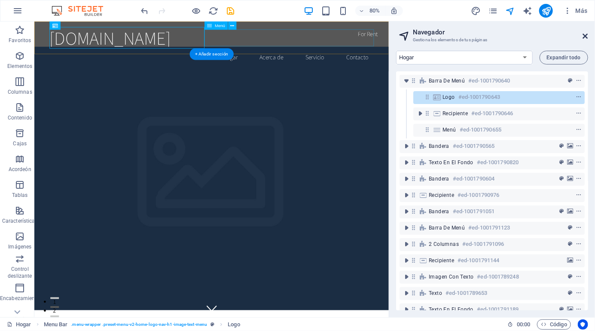
click at [587, 37] on icon at bounding box center [585, 36] width 5 height 7
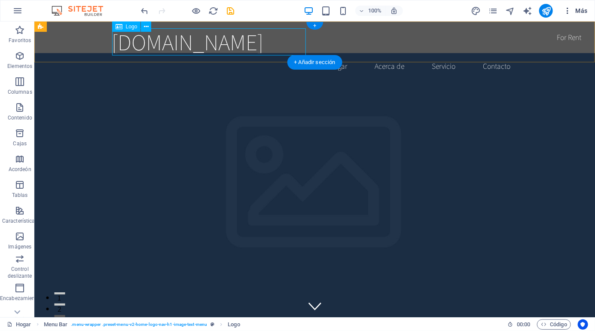
click at [570, 12] on icon "button" at bounding box center [567, 10] width 9 height 9
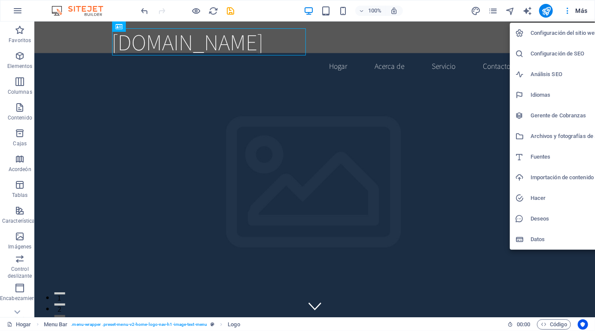
click at [577, 36] on font "Configuración del sitio web" at bounding box center [564, 33] width 67 height 6
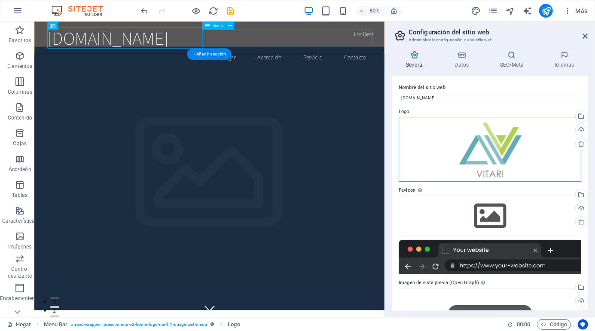
click at [499, 141] on div "Arrastre los archivos aquí, haga clic para elegir archivos o seleccione archivo…" at bounding box center [490, 149] width 183 height 65
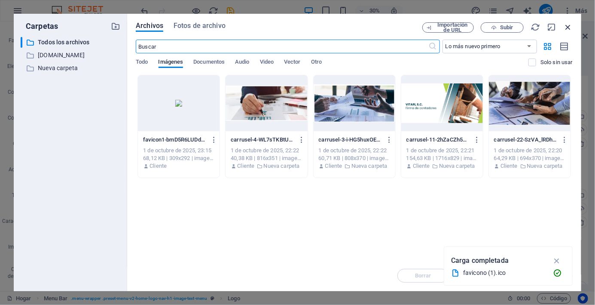
click at [565, 28] on icon "button" at bounding box center [567, 26] width 9 height 9
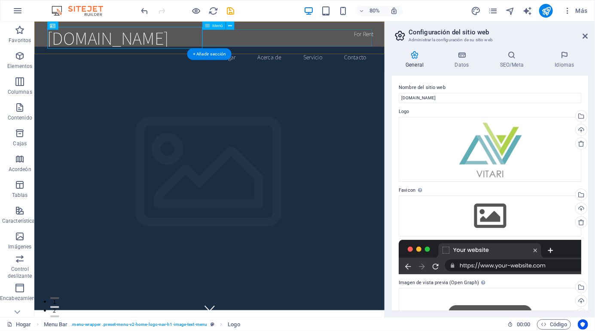
click at [584, 36] on icon at bounding box center [585, 36] width 5 height 7
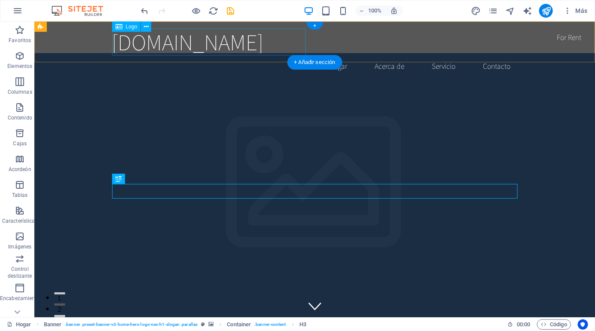
click at [549, 245] on figure at bounding box center [314, 189] width 561 height 274
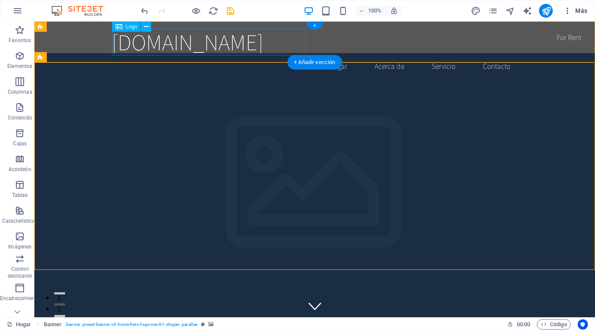
click at [565, 6] on icon "button" at bounding box center [567, 10] width 9 height 9
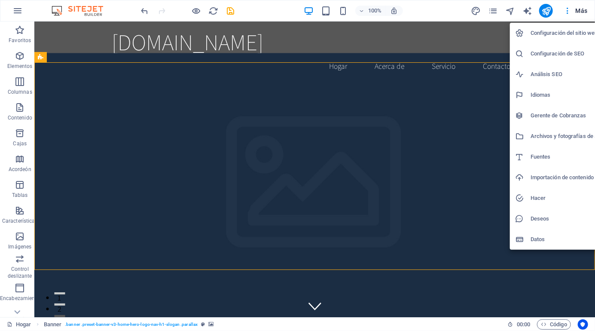
click at [517, 6] on div at bounding box center [297, 165] width 595 height 331
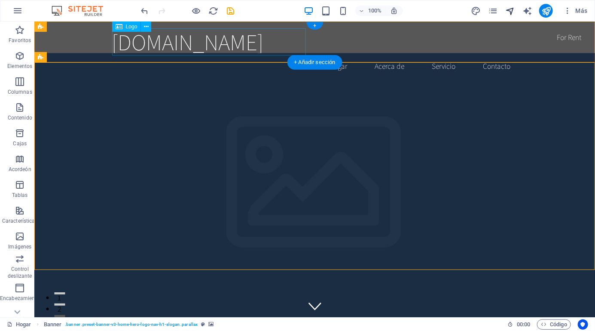
click at [506, 9] on icon "navegador" at bounding box center [510, 11] width 10 height 10
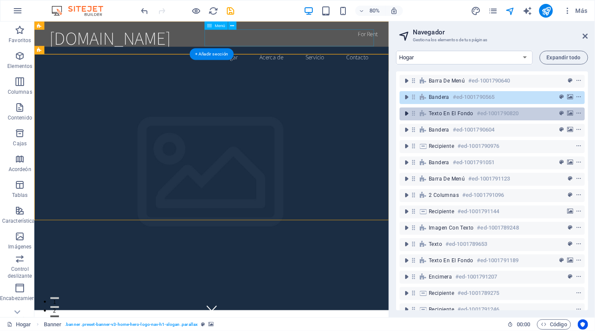
click at [405, 111] on icon "alternar-expandir" at bounding box center [406, 113] width 9 height 9
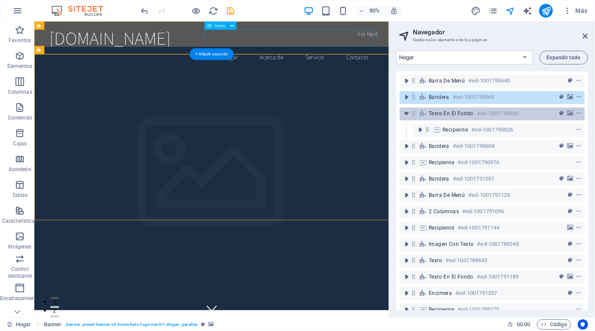
click at [475, 116] on div "Texto en el fondo #ed-1001790820" at bounding box center [485, 113] width 113 height 10
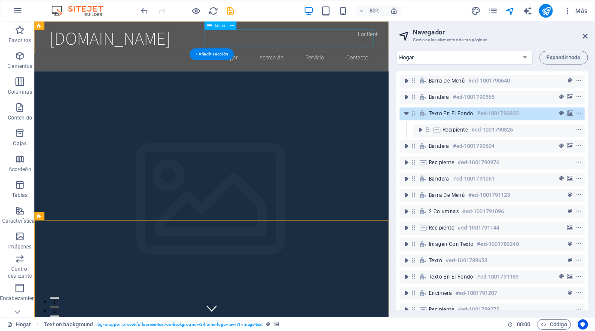
click at [116, 34] on div "[DOMAIN_NAME]" at bounding box center [256, 41] width 406 height 27
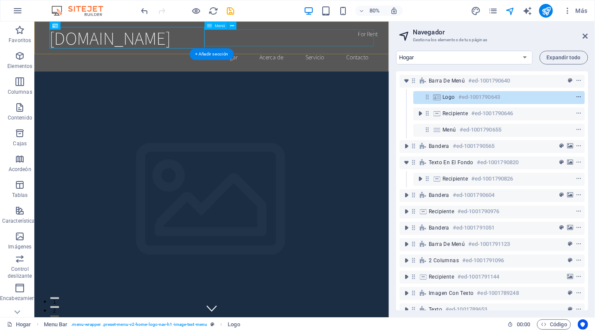
click at [580, 98] on icon "menú contextual" at bounding box center [579, 97] width 6 height 6
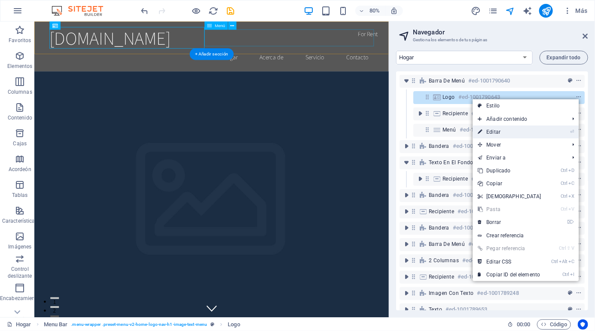
click at [545, 128] on link "⏎ Editar" at bounding box center [510, 131] width 74 height 13
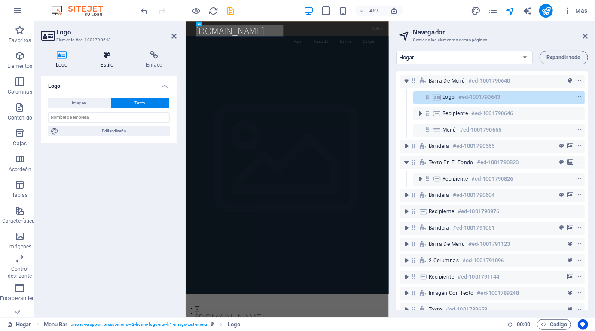
click at [101, 63] on font "Estilo" at bounding box center [106, 65] width 13 height 6
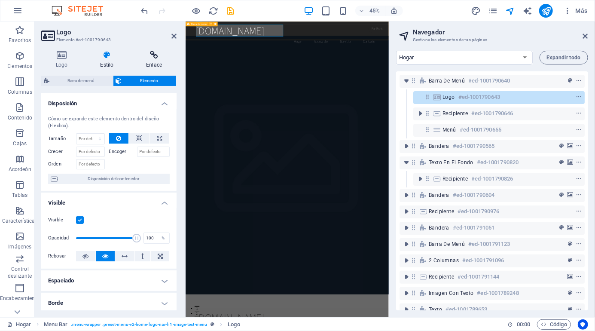
click at [155, 59] on h4 "Enlace" at bounding box center [153, 60] width 45 height 18
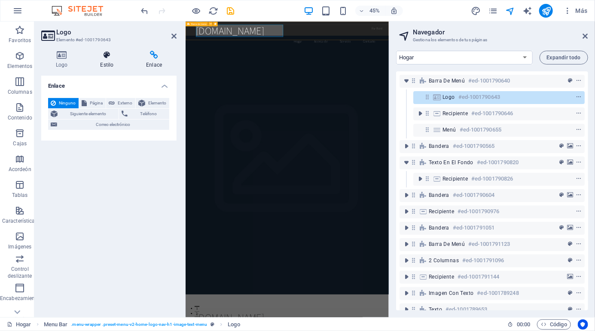
click at [108, 58] on icon at bounding box center [107, 55] width 43 height 9
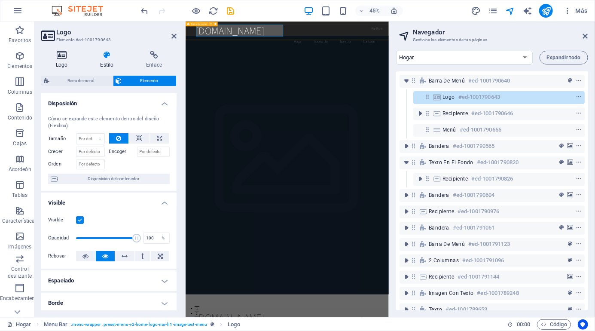
click at [63, 54] on icon at bounding box center [61, 55] width 41 height 9
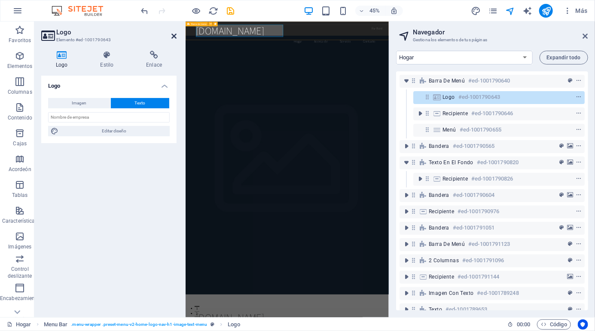
click at [174, 34] on icon at bounding box center [173, 36] width 5 height 7
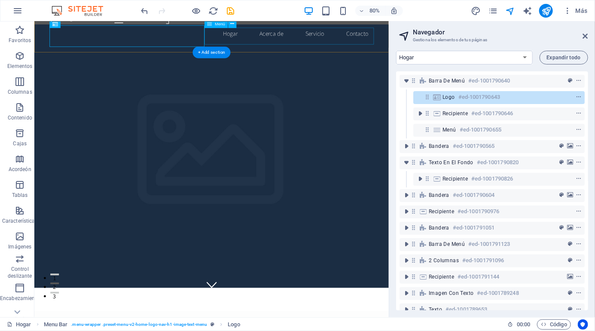
scroll to position [2, 0]
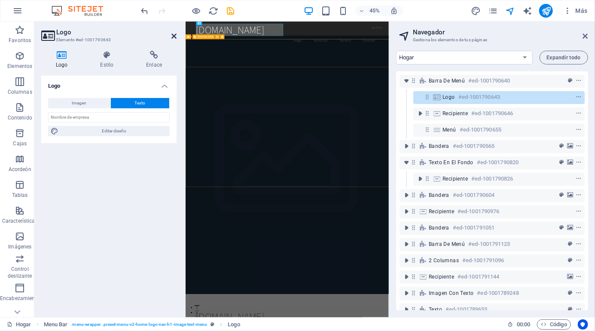
click at [174, 34] on icon at bounding box center [173, 36] width 5 height 7
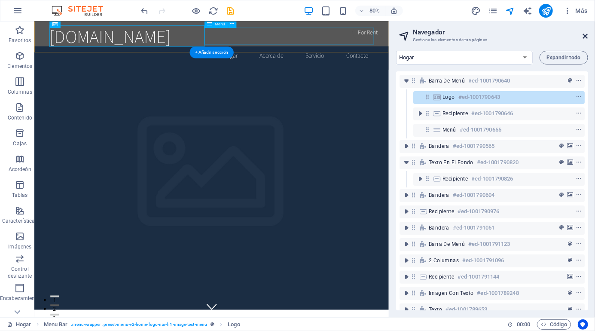
click at [586, 33] on icon at bounding box center [585, 36] width 5 height 7
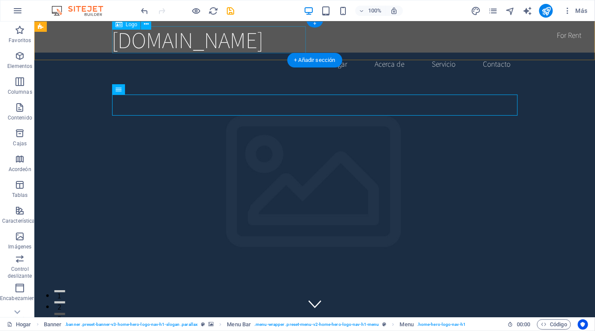
click at [253, 32] on div "[DOMAIN_NAME]" at bounding box center [315, 39] width 406 height 27
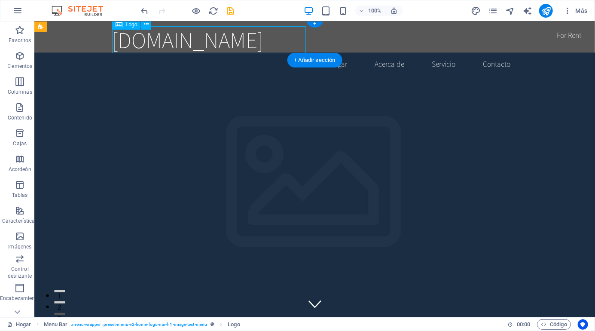
click at [273, 40] on div "[DOMAIN_NAME]" at bounding box center [315, 39] width 406 height 27
click at [509, 9] on icon "navegador" at bounding box center [510, 11] width 10 height 10
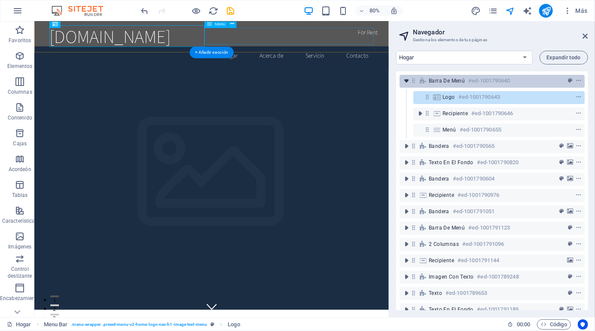
click at [402, 79] on icon "alternar-expandir" at bounding box center [406, 80] width 9 height 9
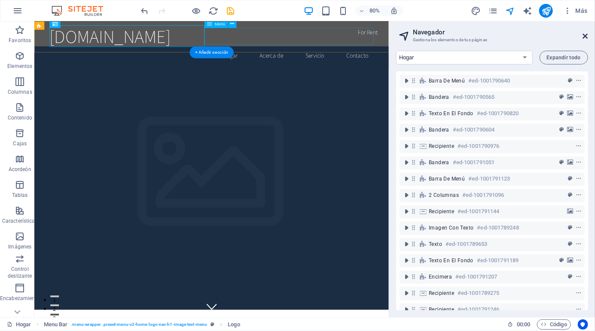
click at [588, 37] on icon at bounding box center [585, 36] width 5 height 7
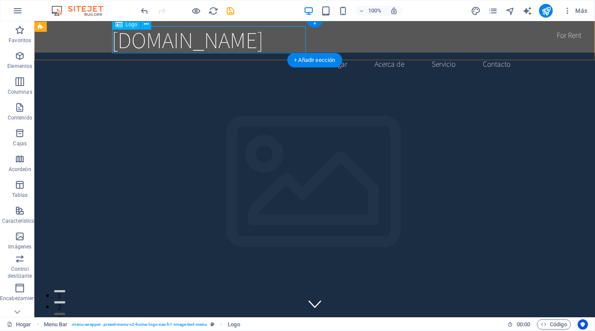
click at [346, 53] on nav "Hogar Acerca de Servicio Contacto" at bounding box center [315, 63] width 406 height 21
click at [505, 10] on icon "navegador" at bounding box center [510, 11] width 10 height 10
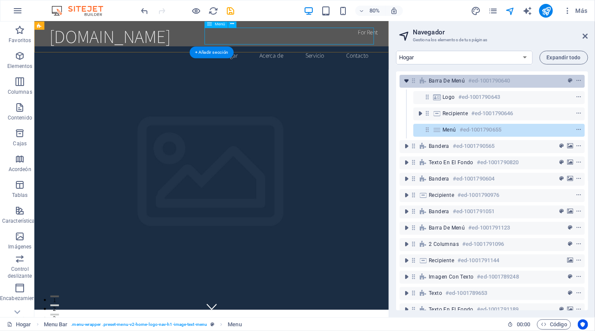
click at [404, 79] on icon "alternar-expandir" at bounding box center [406, 80] width 9 height 9
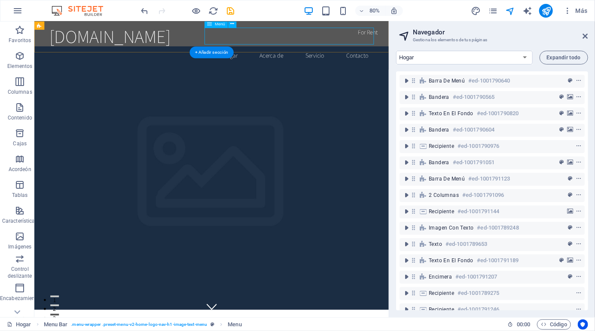
click at [184, 24] on div "consultoresvitari.com Hogar Acerca de Servicio Contacto" at bounding box center [255, 50] width 443 height 62
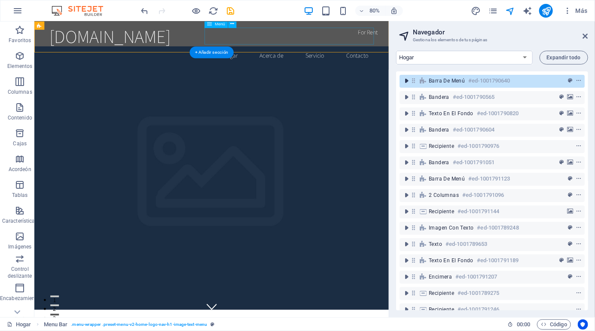
click at [401, 80] on span "alternar-expandir" at bounding box center [406, 80] width 10 height 9
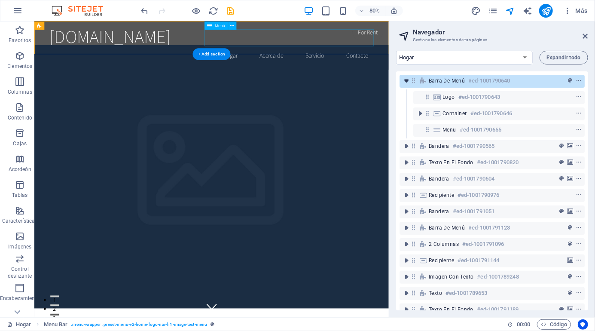
scroll to position [0, 0]
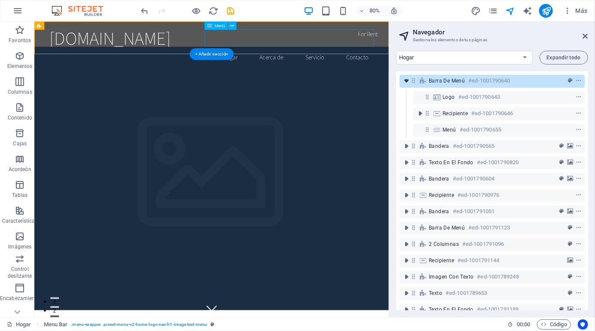
click at [403, 76] on icon "alternar-expandir" at bounding box center [406, 80] width 9 height 9
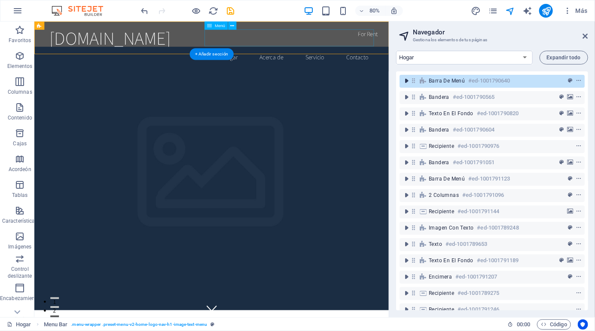
click at [403, 76] on icon "alternar-expandir" at bounding box center [406, 80] width 9 height 9
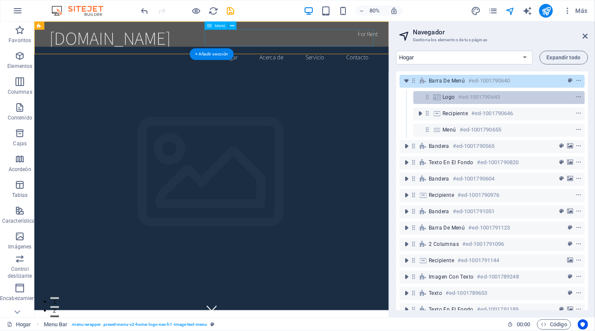
click at [450, 95] on font "Logo" at bounding box center [449, 97] width 12 height 6
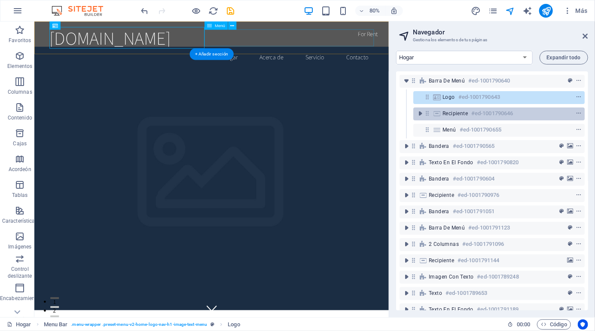
click at [464, 112] on font "Recipiente" at bounding box center [455, 113] width 25 height 6
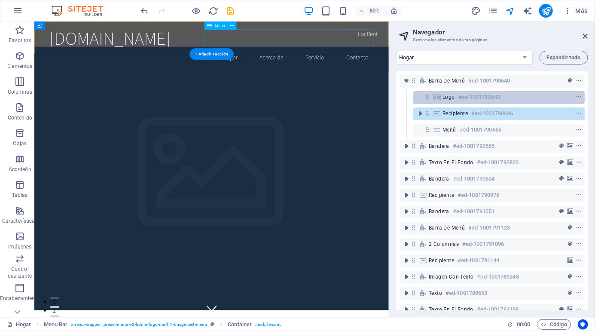
click at [470, 94] on font "#ed-1001790643" at bounding box center [479, 97] width 42 height 6
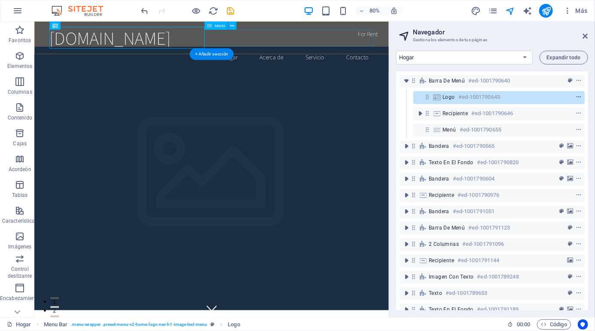
click at [577, 95] on icon "menú contextual" at bounding box center [579, 97] width 6 height 6
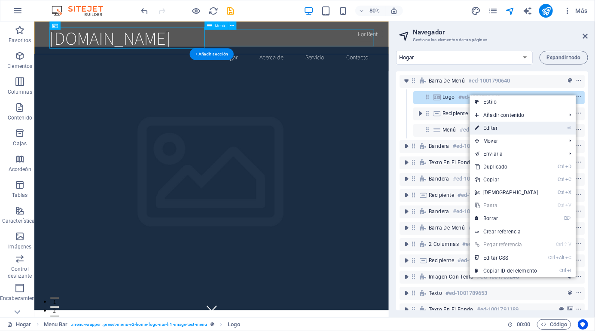
click at [530, 124] on link "⏎ Editar" at bounding box center [507, 128] width 74 height 13
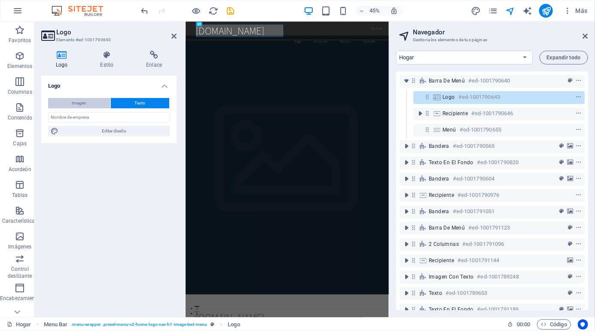
click at [96, 100] on button "Imagen" at bounding box center [79, 103] width 62 height 10
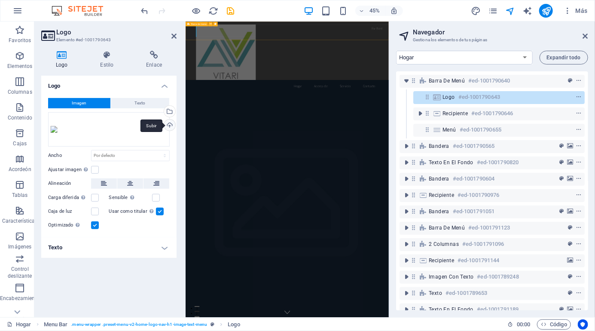
click at [165, 131] on div "Subir" at bounding box center [168, 125] width 13 height 13
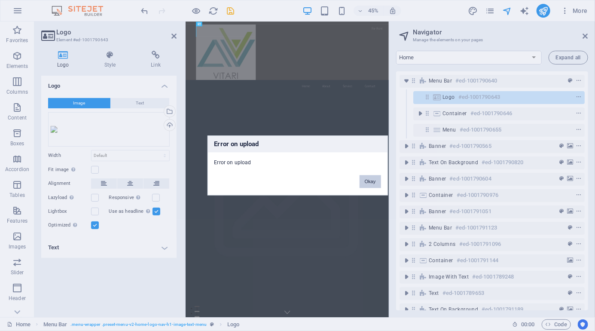
click at [365, 186] on button "Okay" at bounding box center [370, 181] width 21 height 13
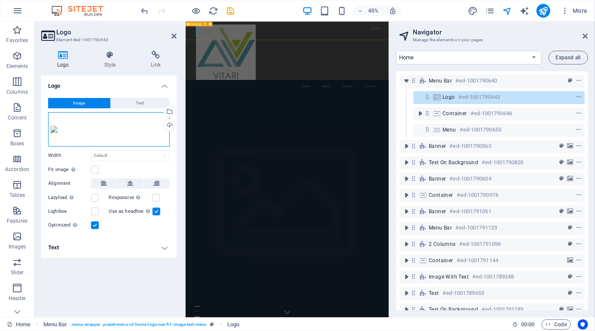
click at [125, 131] on div "Drag files here, click to choose files or select files from Files or our free s…" at bounding box center [109, 129] width 122 height 34
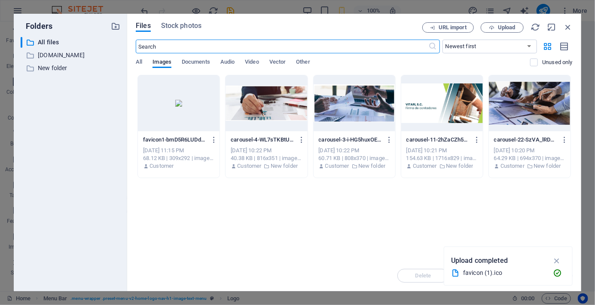
click at [174, 125] on div at bounding box center [179, 103] width 82 height 56
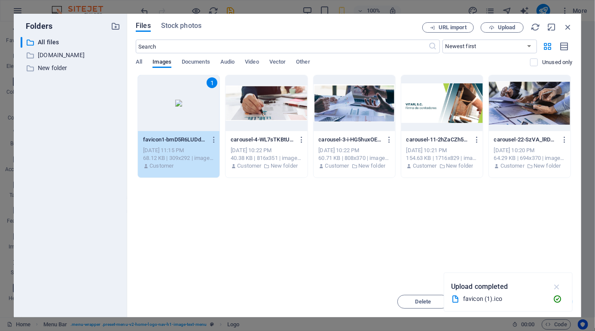
click at [557, 282] on icon "button" at bounding box center [557, 286] width 10 height 9
click at [551, 299] on span "Insert" at bounding box center [547, 301] width 15 height 5
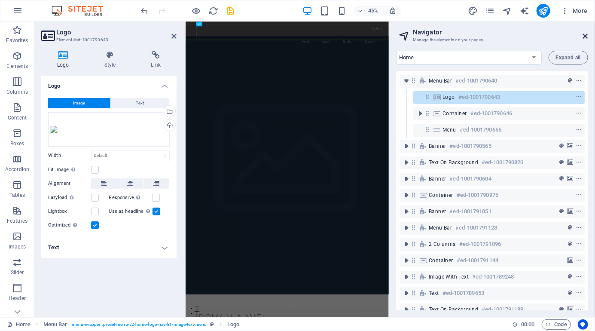
click at [584, 35] on icon at bounding box center [585, 36] width 5 height 7
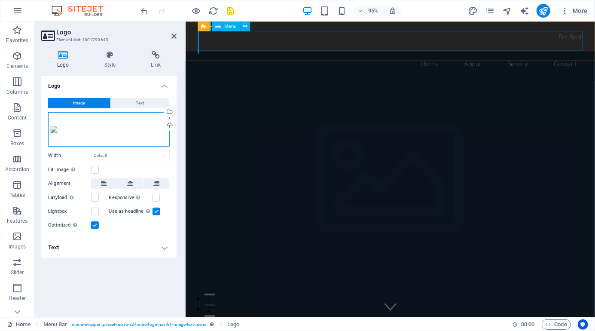
click at [142, 116] on div "Drag files here, click to choose files or select files from Files or our free s…" at bounding box center [109, 129] width 122 height 34
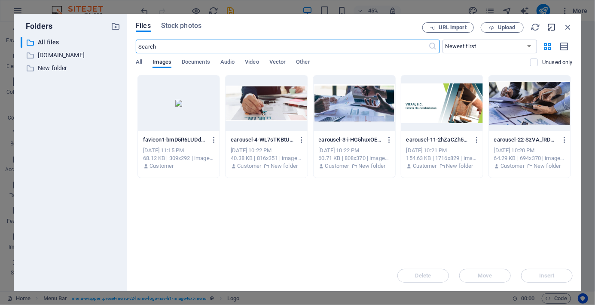
click at [556, 25] on icon "button" at bounding box center [551, 26] width 9 height 9
select select "image"
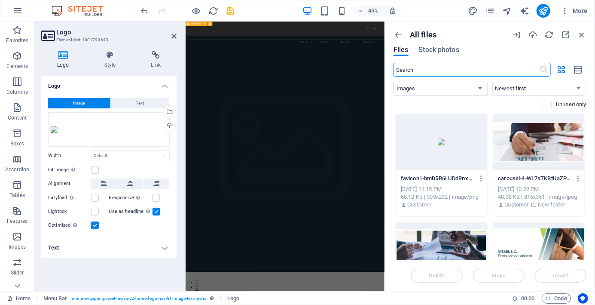
click at [593, 31] on div "All files Files Stock photos ​ All Images Documents Audio Video Vector Other Ne…" at bounding box center [490, 155] width 210 height 269
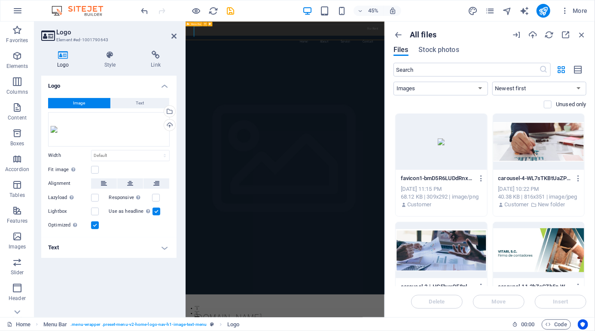
click at [593, 40] on div "All files Files Stock photos ​ All Images Documents Audio Video Vector Other Ne…" at bounding box center [490, 169] width 210 height 296
click at [173, 38] on icon at bounding box center [173, 36] width 5 height 7
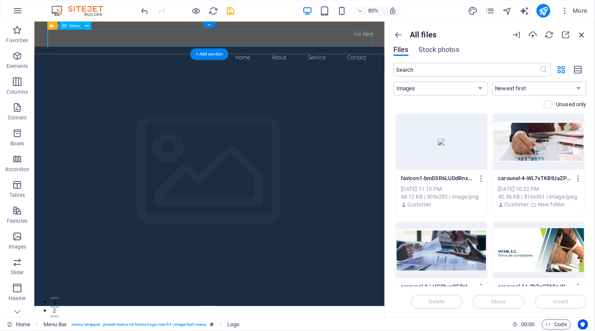
click at [578, 37] on icon "button" at bounding box center [581, 34] width 9 height 9
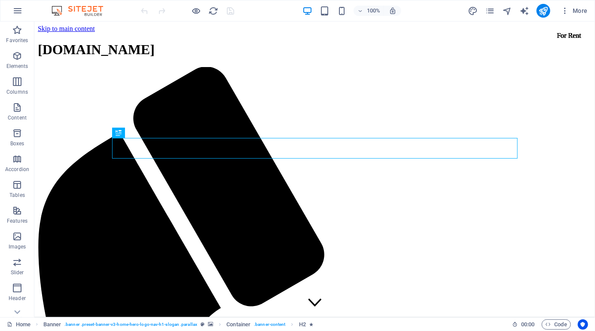
click at [175, 41] on div "[DOMAIN_NAME]" at bounding box center [314, 49] width 554 height 16
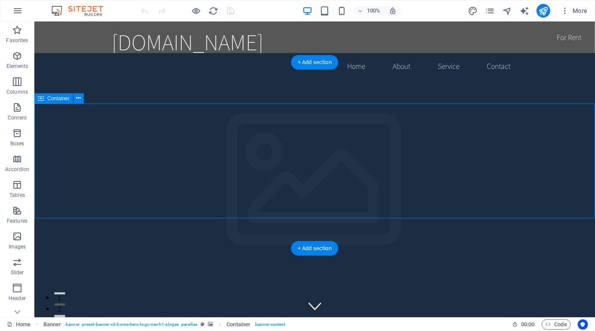
click at [537, 236] on figure at bounding box center [314, 186] width 561 height 269
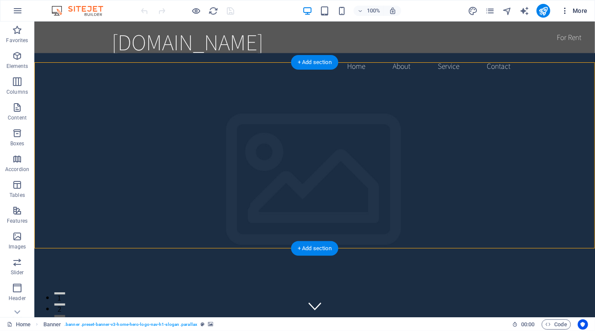
click at [559, 14] on button "More" at bounding box center [574, 11] width 34 height 14
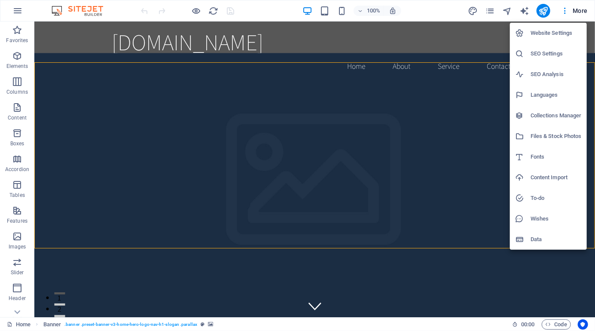
click at [570, 9] on div at bounding box center [297, 165] width 595 height 331
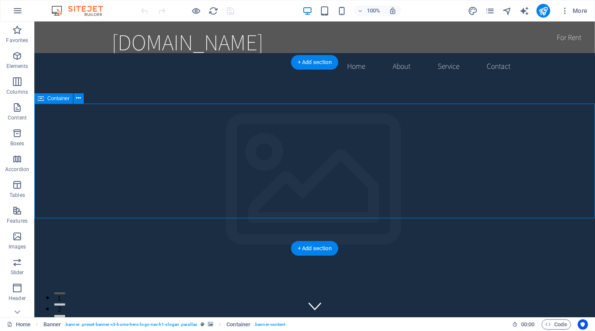
click at [521, 237] on figure at bounding box center [314, 186] width 561 height 269
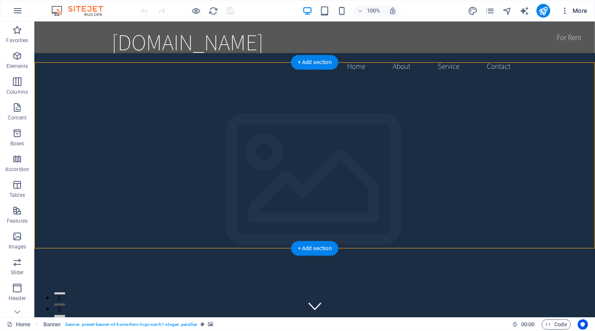
click at [568, 9] on icon "button" at bounding box center [565, 10] width 9 height 9
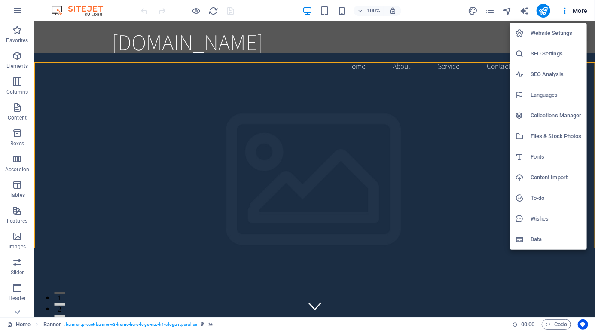
click at [509, 8] on div at bounding box center [297, 165] width 595 height 331
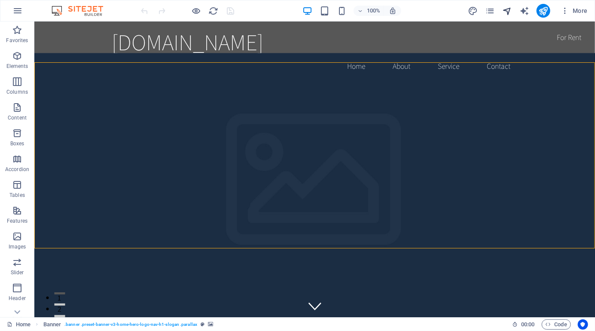
click at [503, 10] on icon "navigator" at bounding box center [507, 11] width 10 height 10
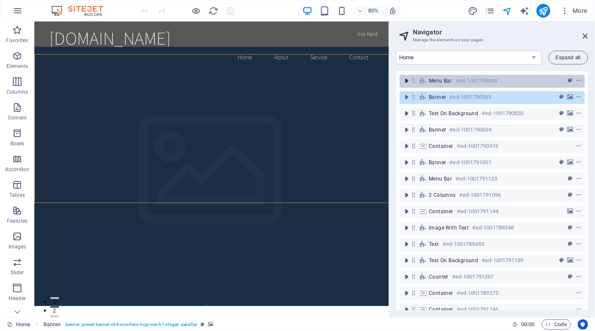
click at [404, 78] on icon "toggle-expand" at bounding box center [406, 80] width 9 height 9
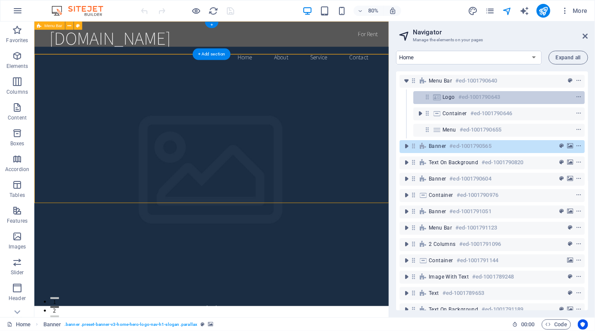
click at [483, 93] on h6 "#ed-1001790643" at bounding box center [479, 97] width 42 height 10
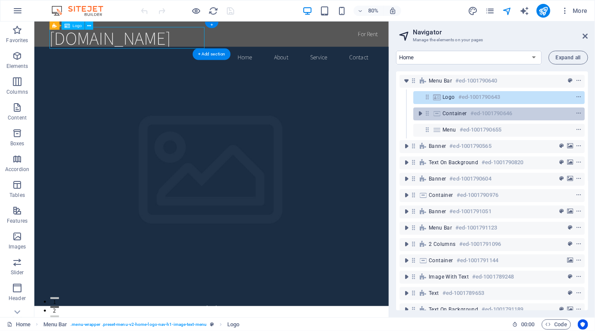
click at [485, 113] on h6 "#ed-1001790646" at bounding box center [491, 113] width 42 height 10
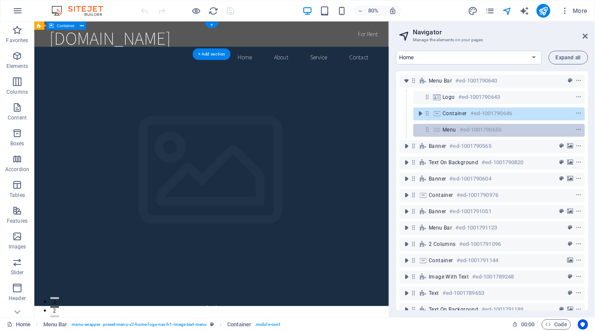
click at [471, 131] on h6 "#ed-1001790655" at bounding box center [481, 130] width 42 height 10
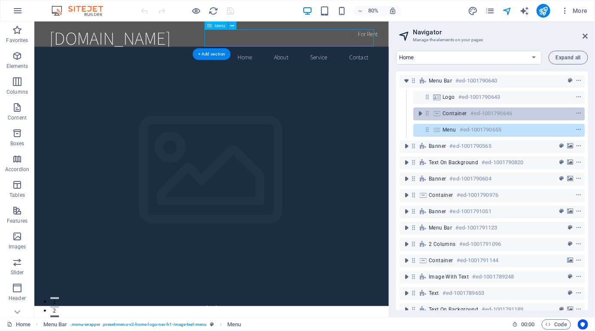
click at [535, 111] on div "Container #ed-1001790646" at bounding box center [492, 113] width 99 height 10
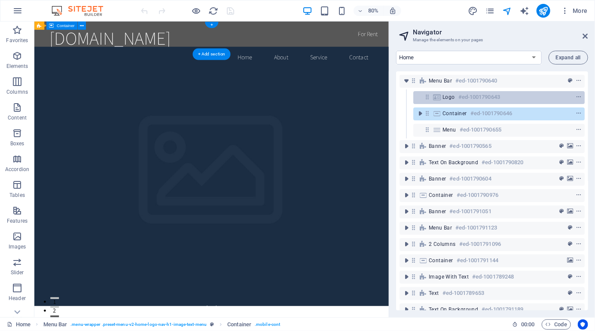
click at [456, 95] on div "Logo #ed-1001790643" at bounding box center [492, 97] width 99 height 10
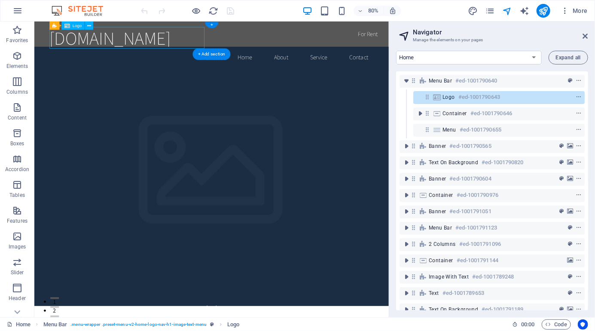
click at [580, 92] on div at bounding box center [563, 97] width 40 height 10
click at [576, 98] on icon "context-menu" at bounding box center [579, 97] width 6 height 6
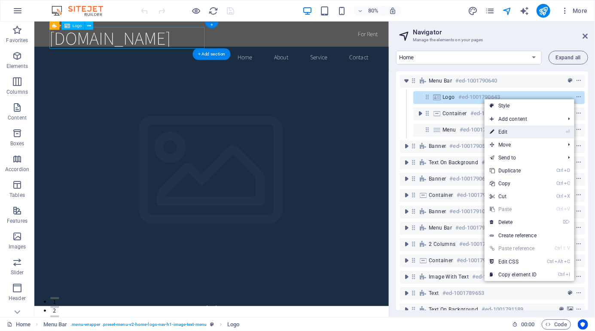
click at [539, 133] on link "⏎ Edit" at bounding box center [514, 131] width 58 height 13
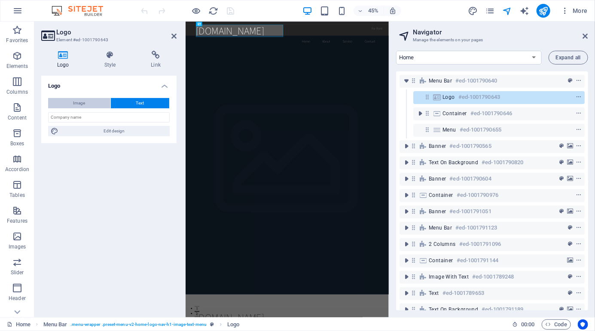
click at [80, 101] on span "Image" at bounding box center [79, 103] width 12 height 10
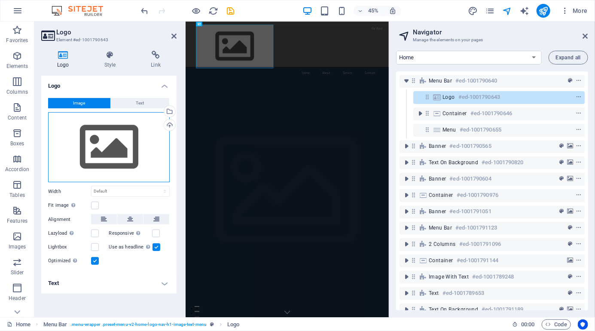
click at [132, 142] on div "Drag files here, click to choose files or select files from Files or our free s…" at bounding box center [109, 147] width 122 height 70
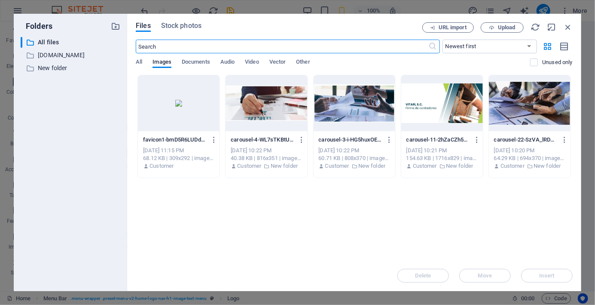
click at [174, 116] on div at bounding box center [179, 103] width 82 height 56
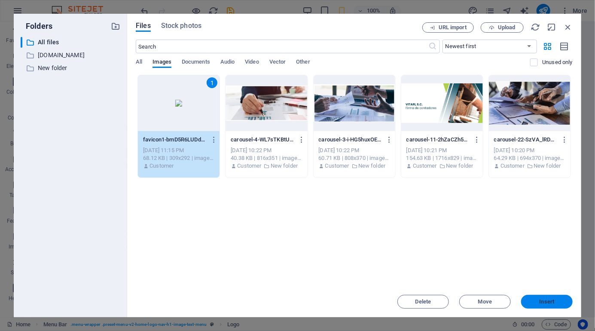
click at [552, 299] on span "Insert" at bounding box center [547, 301] width 15 height 5
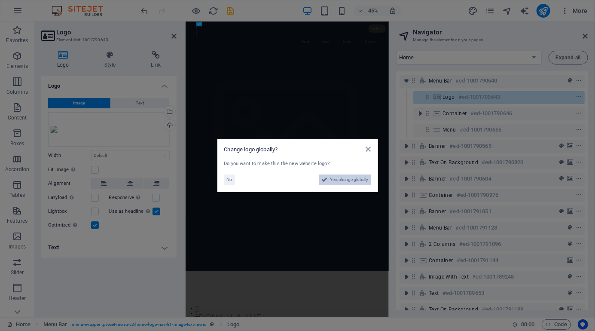
click at [353, 179] on span "Yes, change globally" at bounding box center [349, 179] width 38 height 10
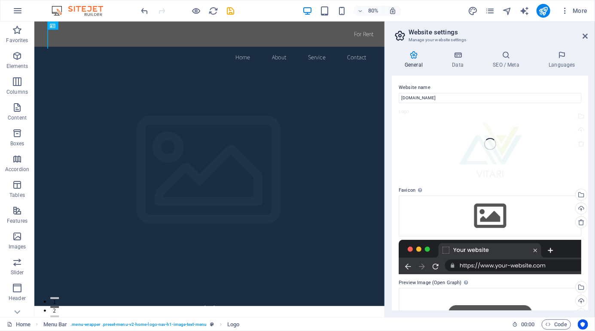
click at [527, 135] on div "Website name [DOMAIN_NAME] Logo Drag files here, click to choose files or selec…" at bounding box center [490, 193] width 196 height 235
click at [542, 93] on input "[DOMAIN_NAME]" at bounding box center [490, 98] width 183 height 10
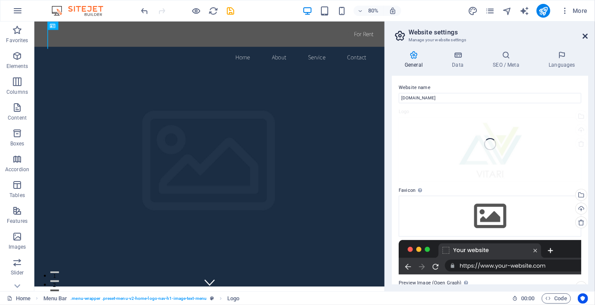
click at [587, 35] on icon at bounding box center [585, 36] width 5 height 7
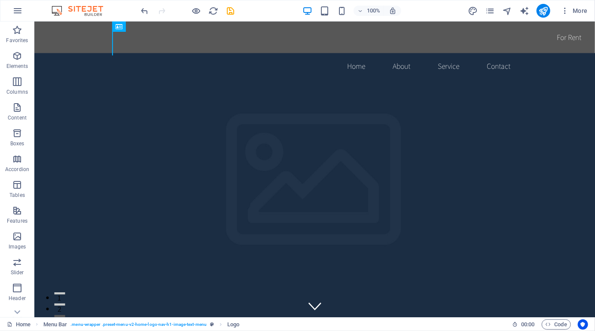
click at [113, 27] on div "Logo" at bounding box center [119, 26] width 14 height 10
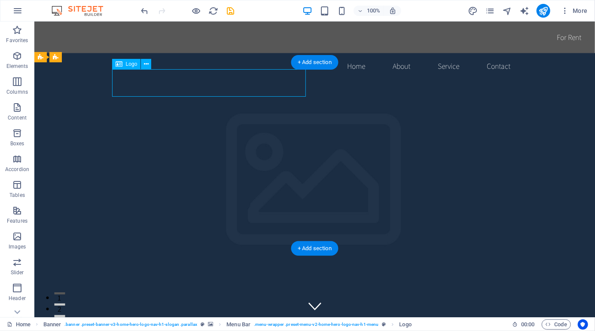
click at [210, 55] on nav "Home About Service Contact" at bounding box center [315, 65] width 406 height 21
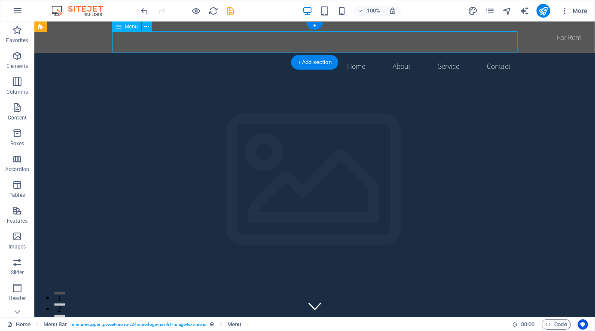
click at [68, 42] on div "Home About Service Contact" at bounding box center [314, 52] width 561 height 62
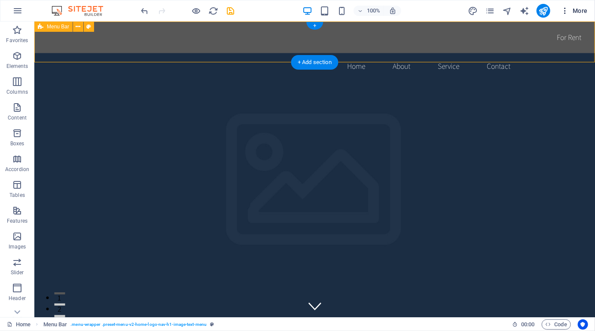
click at [571, 10] on span "More" at bounding box center [574, 10] width 27 height 9
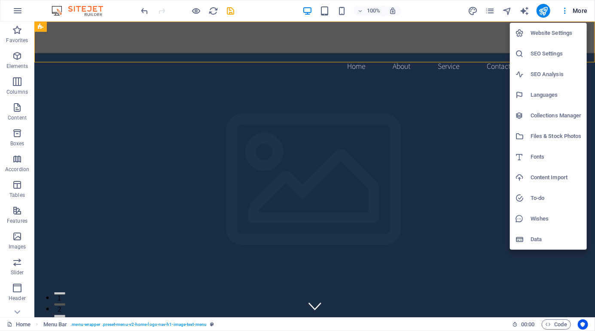
click at [143, 6] on div at bounding box center [297, 165] width 595 height 331
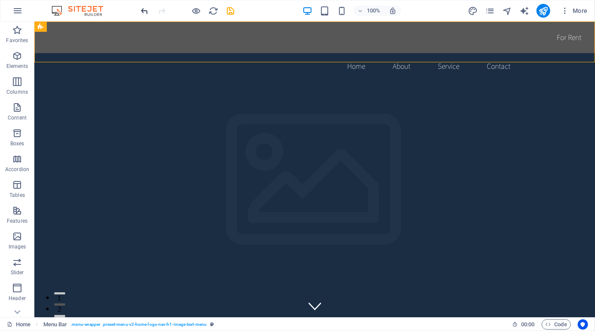
click at [143, 9] on icon "undo" at bounding box center [145, 11] width 10 height 10
click at [145, 7] on icon "undo" at bounding box center [145, 11] width 10 height 10
